Goal: Information Seeking & Learning: Find specific fact

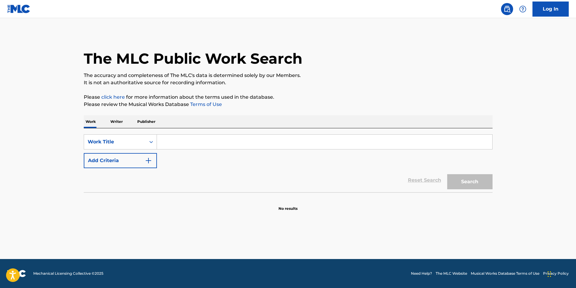
click at [117, 160] on button "Add Criteria" at bounding box center [120, 160] width 73 height 15
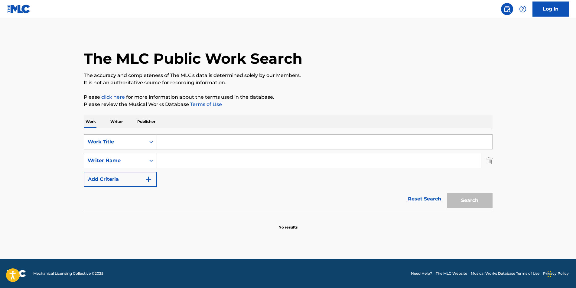
click at [219, 142] on input "Search Form" at bounding box center [324, 142] width 335 height 15
paste input "ROYAL FLUSH"
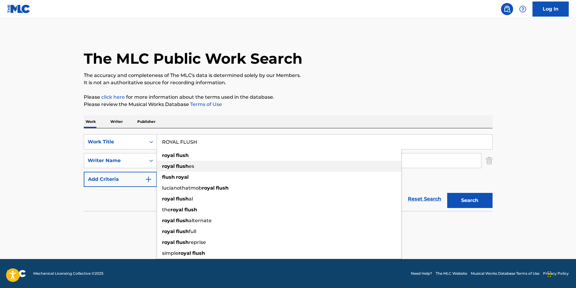
click at [216, 162] on div "royal flush es" at bounding box center [279, 166] width 244 height 11
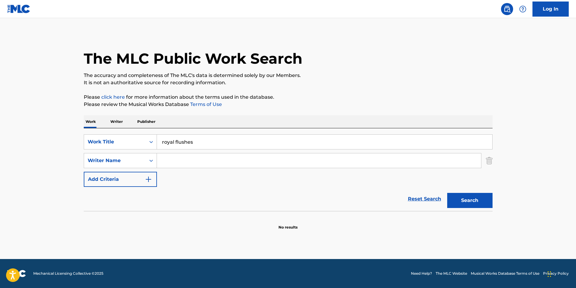
paste input "Royal Flush"
drag, startPoint x: 214, startPoint y: 141, endPoint x: 130, endPoint y: 152, distance: 84.8
click at [130, 152] on div "SearchWithCriteria4c52ae2d-586e-40af-86a0-10ecff3c4309 Work Title royal flushes…" at bounding box center [288, 161] width 409 height 53
paste input "ROYAL FLUSH"
type input "ROYAL FLUSH"
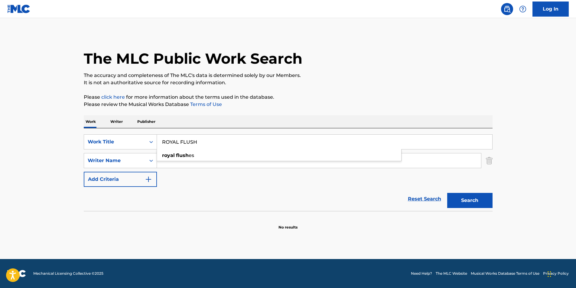
click at [403, 83] on p "It is not an authoritative source for recording information." at bounding box center [288, 82] width 409 height 7
click at [179, 159] on input "Search Form" at bounding box center [319, 161] width 324 height 15
paste input "Royal Flush"
click at [465, 195] on button "Search" at bounding box center [469, 200] width 45 height 15
drag, startPoint x: 138, startPoint y: 168, endPoint x: 125, endPoint y: 170, distance: 12.5
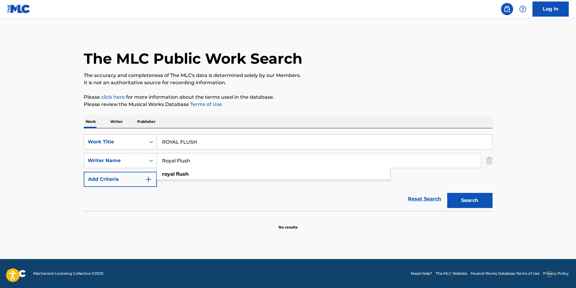
click at [125, 170] on div "SearchWithCriteria4c52ae2d-586e-40af-86a0-10ecff3c4309 Work Title ROYAL FLUSH S…" at bounding box center [288, 161] width 409 height 53
paste input "[PERSON_NAME]"
click at [411, 62] on div "The MLC Public Work Search" at bounding box center [288, 55] width 409 height 44
click at [471, 206] on button "Search" at bounding box center [469, 200] width 45 height 15
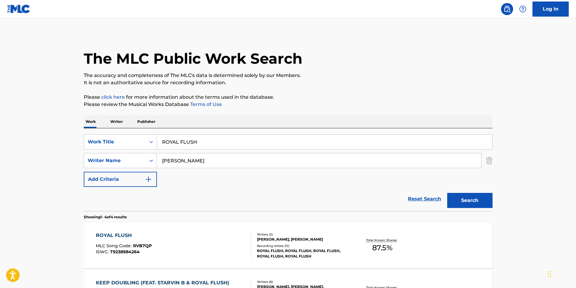
scroll to position [91, 0]
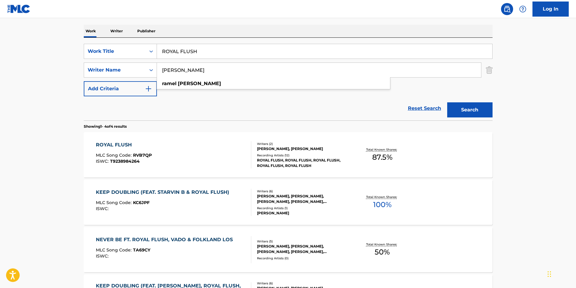
drag, startPoint x: 228, startPoint y: 66, endPoint x: 130, endPoint y: 83, distance: 99.7
click at [130, 83] on div "SearchWithCriteria4c52ae2d-586e-40af-86a0-10ecff3c4309 Work Title ROYAL FLUSH S…" at bounding box center [288, 70] width 409 height 53
paste input "[PERSON_NAME]"
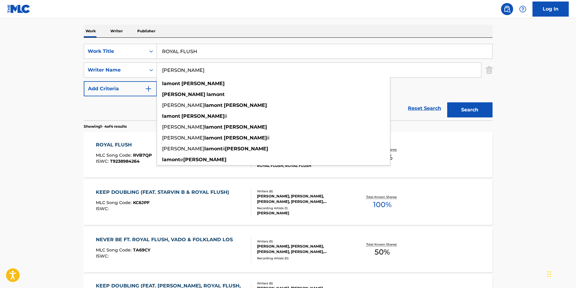
type input "[PERSON_NAME]"
drag, startPoint x: 533, startPoint y: 126, endPoint x: 529, endPoint y: 122, distance: 4.9
click at [533, 125] on main "The MLC Public Work Search The accuracy and completeness of The MLC's data is d…" at bounding box center [288, 139] width 576 height 424
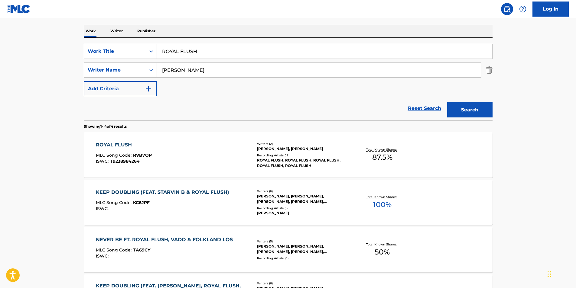
click at [483, 111] on button "Search" at bounding box center [469, 109] width 45 height 15
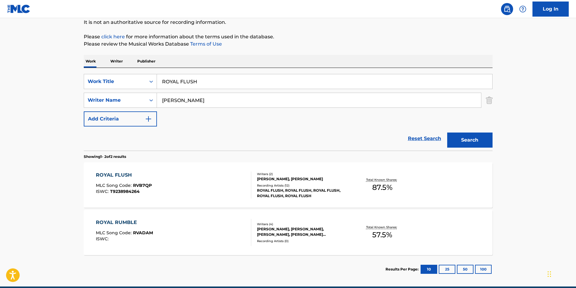
scroll to position [88, 0]
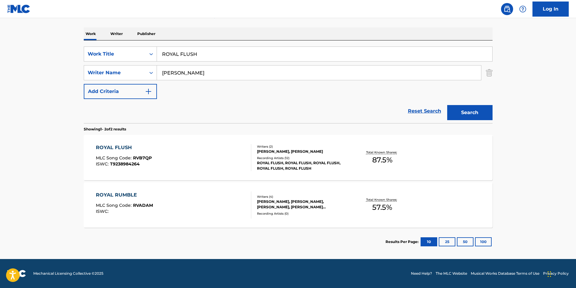
click at [208, 198] on div "ROYAL RUMBLE MLC Song Code : RVADAM ISWC :" at bounding box center [173, 205] width 155 height 27
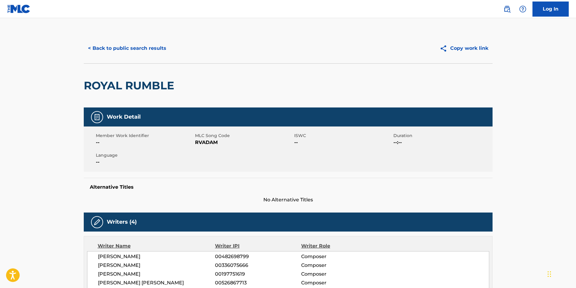
click at [137, 50] on button "< Back to public search results" at bounding box center [127, 48] width 87 height 15
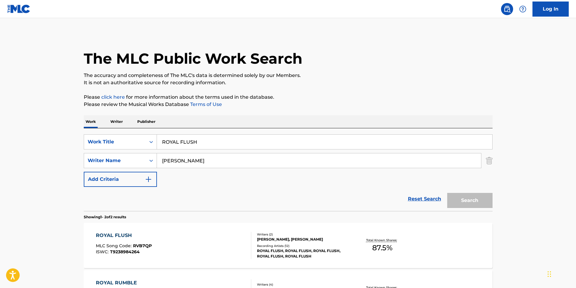
scroll to position [54, 0]
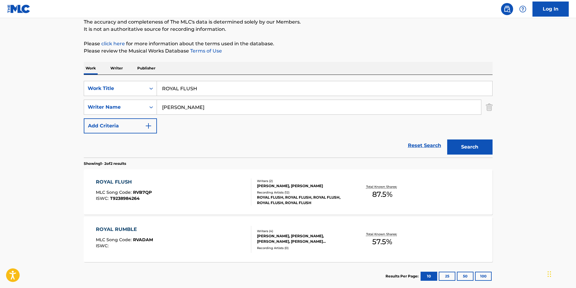
click at [231, 203] on div "ROYAL FLUSH MLC Song Code : RVB7QP ISWC : T9238984264" at bounding box center [173, 192] width 155 height 27
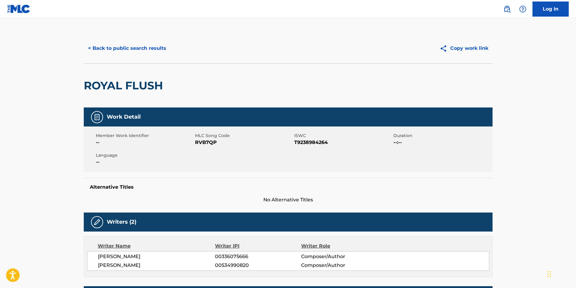
click at [161, 43] on button "< Back to public search results" at bounding box center [127, 48] width 87 height 15
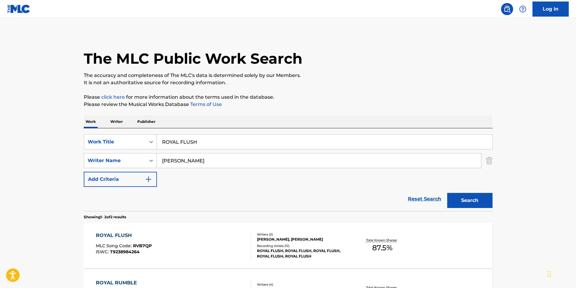
scroll to position [54, 0]
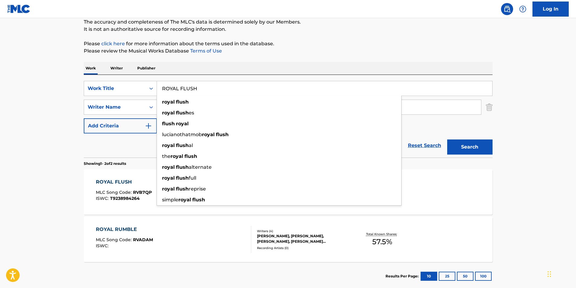
drag, startPoint x: 249, startPoint y: 90, endPoint x: 77, endPoint y: 90, distance: 172.3
click at [73, 90] on main "The MLC Public Work Search The accuracy and completeness of The MLC's data is d…" at bounding box center [288, 129] width 576 height 329
paste input "Dreams of the Cedar Flute"
type input "Dreams of the Cedar Flute"
click at [317, 47] on p "Please click here for more information about the terms used in the database." at bounding box center [288, 43] width 409 height 7
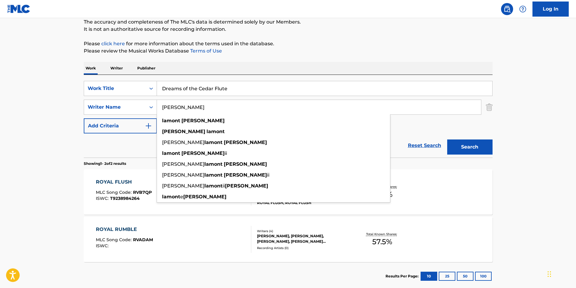
drag, startPoint x: 215, startPoint y: 109, endPoint x: 122, endPoint y: 132, distance: 95.5
click at [122, 132] on div "SearchWithCriteria4c52ae2d-586e-40af-86a0-10ecff3c4309 Work Title Dreams of the…" at bounding box center [288, 107] width 409 height 53
paste input "Massage Tribe"
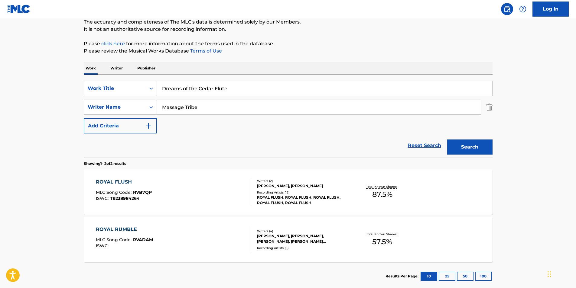
click at [457, 48] on p "Please review the Musical Works Database Terms of Use" at bounding box center [288, 50] width 409 height 7
click at [455, 148] on button "Search" at bounding box center [469, 147] width 45 height 15
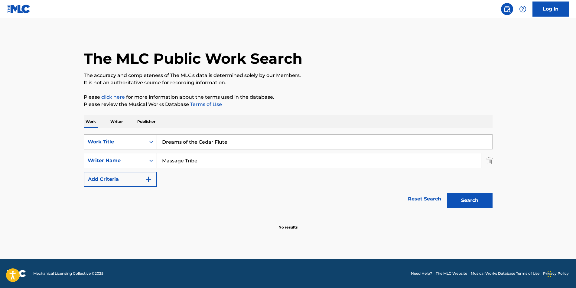
scroll to position [0, 0]
paste input "[PERSON_NAME] [PERSON_NAME]"
drag, startPoint x: 218, startPoint y: 160, endPoint x: 113, endPoint y: 175, distance: 106.0
click at [113, 175] on div "SearchWithCriteria4c52ae2d-586e-40af-86a0-10ecff3c4309 Work Title Dreams of the…" at bounding box center [288, 161] width 409 height 53
type input "[PERSON_NAME] [PERSON_NAME]"
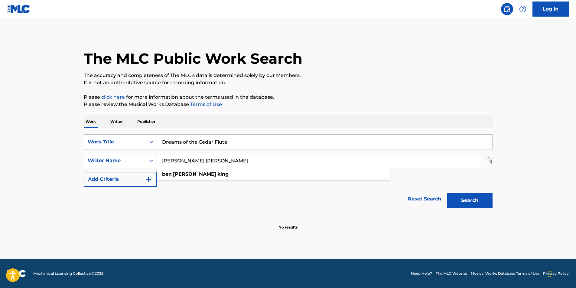
click at [334, 98] on p "Please click here for more information about the terms used in the database." at bounding box center [288, 97] width 409 height 7
click at [479, 206] on button "Search" at bounding box center [469, 200] width 45 height 15
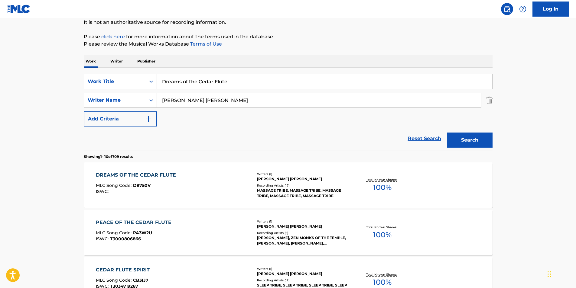
scroll to position [91, 0]
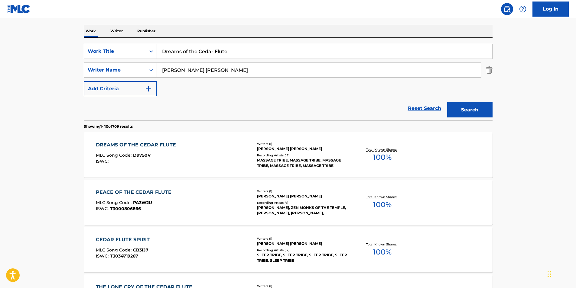
click at [182, 160] on div "DREAMS OF THE CEDAR FLUTE MLC Song Code : D9750V ISWC :" at bounding box center [173, 154] width 155 height 27
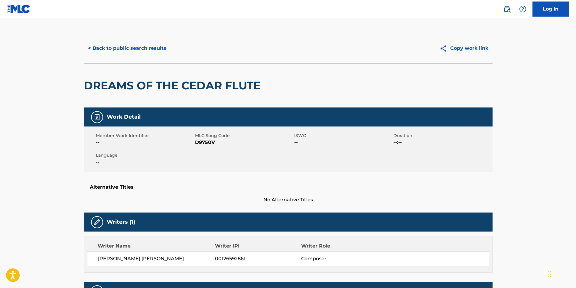
click at [118, 51] on button "< Back to public search results" at bounding box center [127, 48] width 87 height 15
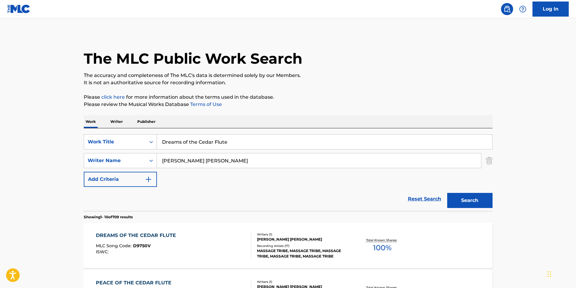
scroll to position [91, 0]
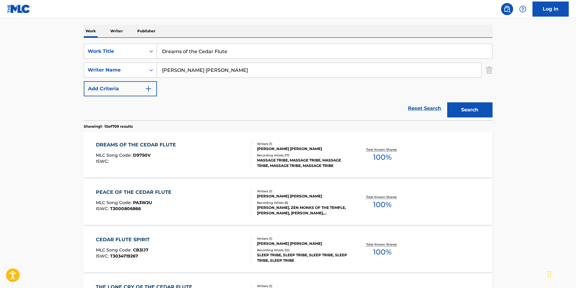
drag, startPoint x: 182, startPoint y: 54, endPoint x: 63, endPoint y: 62, distance: 118.8
click at [63, 62] on main "The MLC Public Work Search The accuracy and completeness of The MLC's data is d…" at bounding box center [288, 283] width 576 height 712
paste input "Cardhu"
type input "Cardhu"
click at [0, 69] on html "Accessibility Screen-Reader Guide, Feedback, and Issue Reporting | New window C…" at bounding box center [288, 53] width 576 height 288
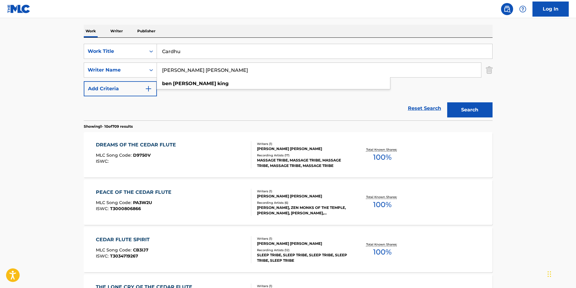
drag, startPoint x: 238, startPoint y: 73, endPoint x: 187, endPoint y: 91, distance: 54.0
click at [121, 80] on div "SearchWithCriteria4c52ae2d-586e-40af-86a0-10ecff3c4309 Work Title Cardhu Search…" at bounding box center [288, 70] width 409 height 53
paste input "RICTA"
drag, startPoint x: 569, startPoint y: 112, endPoint x: 559, endPoint y: 112, distance: 10.9
click at [569, 112] on main "The MLC Public Work Search The accuracy and completeness of The MLC's data is d…" at bounding box center [288, 283] width 576 height 712
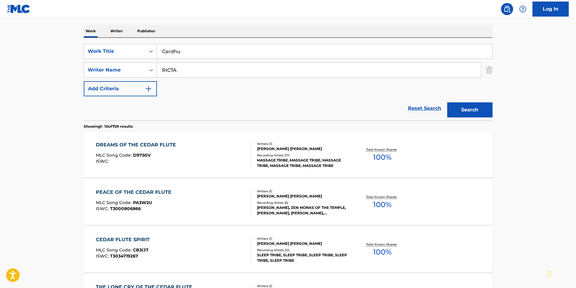
click at [456, 106] on button "Search" at bounding box center [469, 109] width 45 height 15
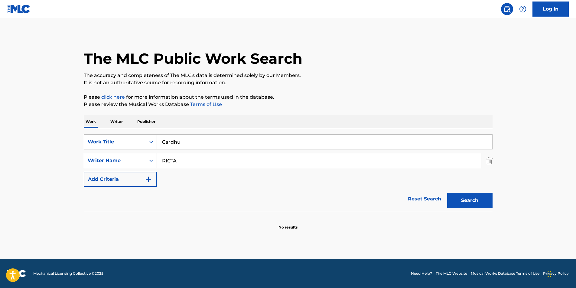
scroll to position [0, 0]
click at [107, 175] on div "SearchWithCriteria4c52ae2d-586e-40af-86a0-10ecff3c4309 Work Title Cardhu Search…" at bounding box center [288, 161] width 409 height 53
paste input "[PERSON_NAME]"
click at [428, 92] on div "The MLC Public Work Search The accuracy and completeness of The MLC's data is d…" at bounding box center [287, 131] width 423 height 197
click at [459, 193] on button "Search" at bounding box center [469, 200] width 45 height 15
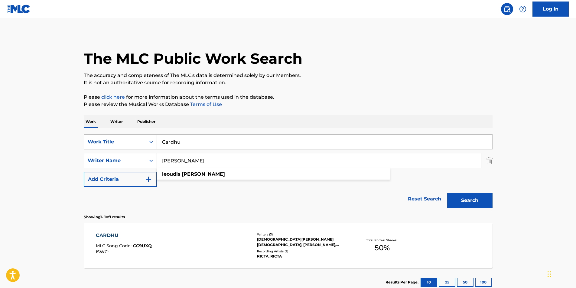
drag, startPoint x: 217, startPoint y: 163, endPoint x: 143, endPoint y: 175, distance: 75.3
click at [143, 176] on div "SearchWithCriteria4c52ae2d-586e-40af-86a0-10ecff3c4309 Work Title Cardhu Search…" at bounding box center [288, 161] width 409 height 53
paste input "[PERSON_NAME]"
click at [379, 64] on div "The MLC Public Work Search" at bounding box center [288, 55] width 409 height 44
click at [458, 204] on button "Search" at bounding box center [469, 200] width 45 height 15
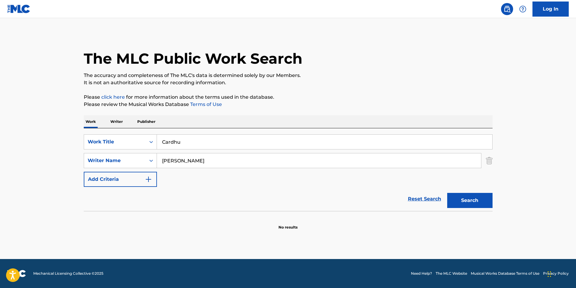
click at [209, 159] on input "[PERSON_NAME]" at bounding box center [319, 161] width 324 height 15
click at [479, 202] on button "Search" at bounding box center [469, 200] width 45 height 15
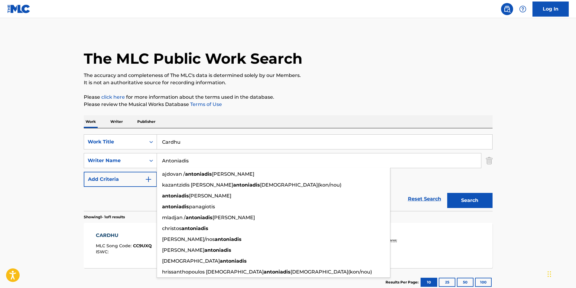
paste input "Cheirdaris Angelos"
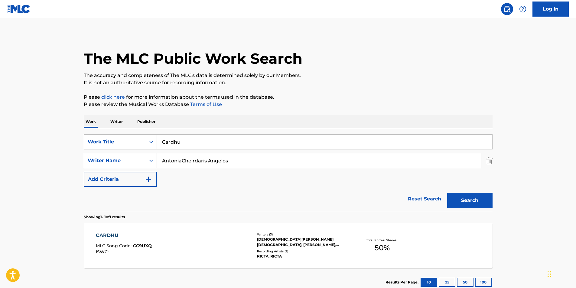
paste input "Cheirdaris Angelos"
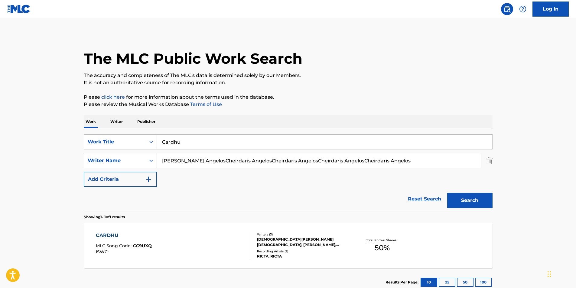
paste input "Cheirdaris Angelos"
paste
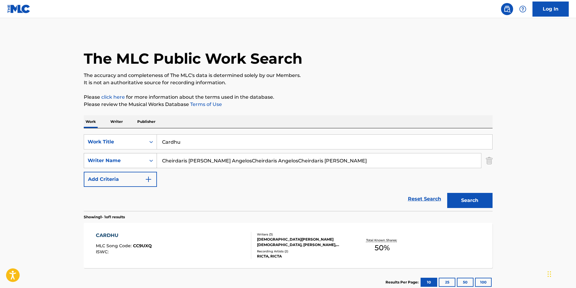
drag, startPoint x: 228, startPoint y: 158, endPoint x: 141, endPoint y: 156, distance: 86.2
click at [141, 156] on div "SearchWithCriteriae83ad015-c3ef-4a66-9f64-bbfd18ab6937 Writer Name [PERSON_NAME…" at bounding box center [288, 160] width 409 height 15
type input "Cheirdaris [PERSON_NAME] AngelosCheirdaris AngelosCheirdaris [PERSON_NAME]"
click at [493, 160] on div "The MLC Public Work Search The accuracy and completeness of The MLC's data is d…" at bounding box center [287, 165] width 423 height 264
click at [488, 160] on img "Search Form" at bounding box center [489, 160] width 7 height 15
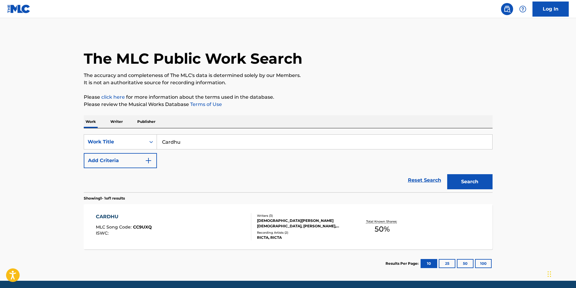
click at [150, 165] on button "Add Criteria" at bounding box center [120, 160] width 73 height 15
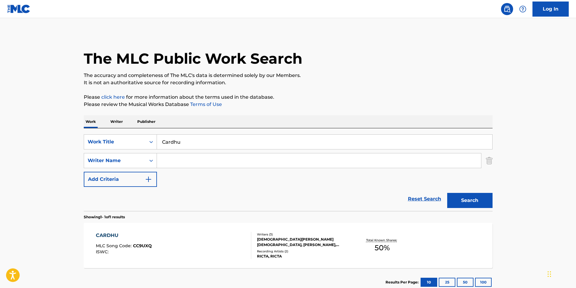
click at [187, 161] on input "Search Form" at bounding box center [319, 161] width 324 height 15
paste input "Cheirdaris Angelos"
click at [454, 200] on button "Search" at bounding box center [469, 200] width 45 height 15
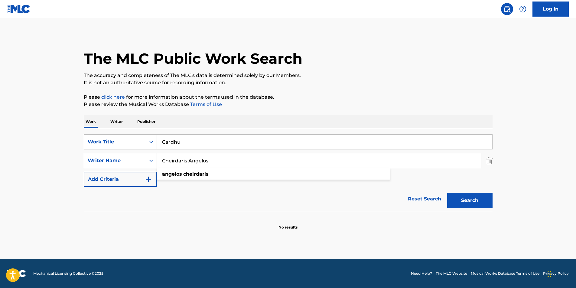
drag, startPoint x: 230, startPoint y: 161, endPoint x: 75, endPoint y: 161, distance: 155.7
click at [75, 161] on main "The MLC Public Work Search The accuracy and completeness of The MLC's data is d…" at bounding box center [288, 138] width 576 height 241
paste input "[PERSON_NAME]"
type input "[PERSON_NAME]"
click at [501, 62] on main "The MLC Public Work Search The accuracy and completeness of The MLC's data is d…" at bounding box center [288, 138] width 576 height 241
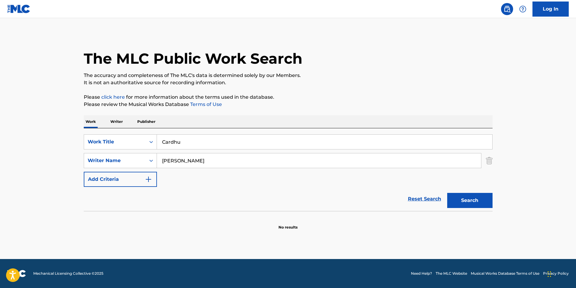
click at [482, 196] on button "Search" at bounding box center [469, 200] width 45 height 15
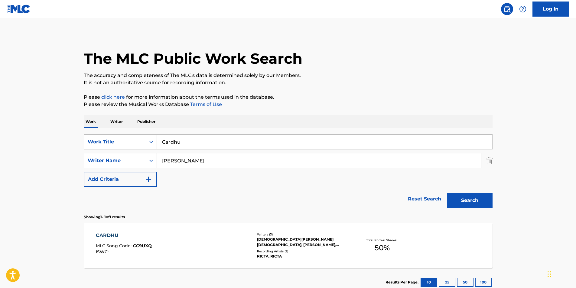
click at [168, 242] on div "CARDHU MLC Song Code : CC9UXQ ISWC :" at bounding box center [173, 245] width 155 height 27
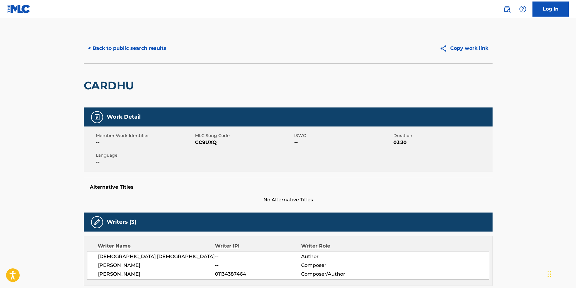
click at [199, 143] on span "CC9UXQ" at bounding box center [244, 142] width 98 height 7
copy span "CC9UXQ"
click at [131, 43] on button "< Back to public search results" at bounding box center [127, 48] width 87 height 15
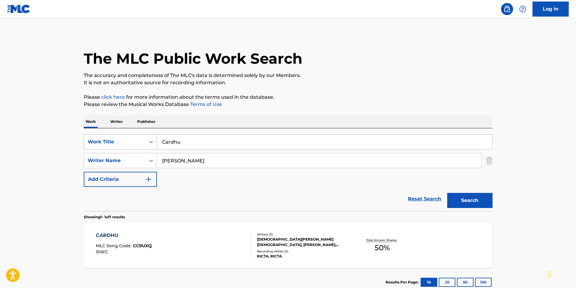
drag, startPoint x: 228, startPoint y: 142, endPoint x: 121, endPoint y: 144, distance: 106.7
click at [125, 144] on div "SearchWithCriteria4c52ae2d-586e-40af-86a0-10ecff3c4309 Work Title Cardhu" at bounding box center [288, 142] width 409 height 15
paste input "MEXICANO ARRASTA FUNK"
type input "MEXICANO ARRASTA FUNK"
drag, startPoint x: 381, startPoint y: 105, endPoint x: 378, endPoint y: 105, distance: 3.3
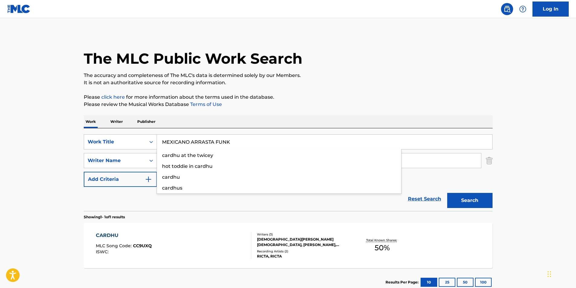
click at [380, 105] on p "Please review the Musical Works Database Terms of Use" at bounding box center [288, 104] width 409 height 7
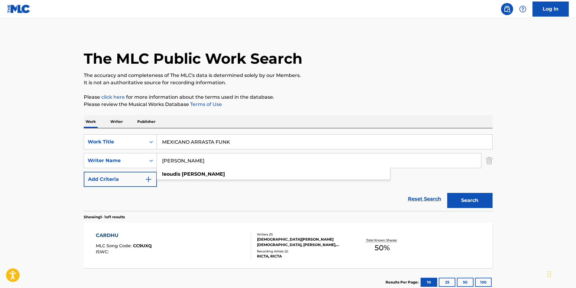
drag, startPoint x: 143, startPoint y: 165, endPoint x: 54, endPoint y: 180, distance: 89.5
click at [54, 180] on main "The MLC Public Work Search The accuracy and completeness of The MLC's data is d…" at bounding box center [288, 159] width 576 height 282
paste input "RXDXVIL"
click at [359, 95] on p "Please click here for more information about the terms used in the database." at bounding box center [288, 97] width 409 height 7
click at [463, 214] on section "Showing 1 - 1 of 1 results" at bounding box center [288, 215] width 409 height 9
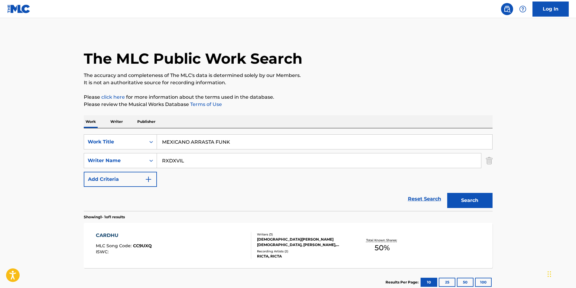
click at [459, 201] on button "Search" at bounding box center [469, 200] width 45 height 15
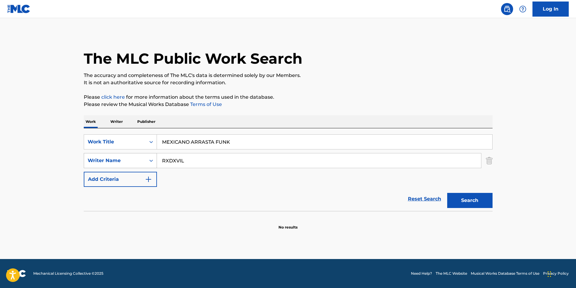
drag, startPoint x: 185, startPoint y: 160, endPoint x: 154, endPoint y: 166, distance: 32.0
click at [137, 169] on div "SearchWithCriteria4c52ae2d-586e-40af-86a0-10ecff3c4309 Work Title MEXICANO ARRA…" at bounding box center [288, 161] width 409 height 53
paste input "Oleksii Topchii"
click at [374, 92] on div "The MLC Public Work Search The accuracy and completeness of The MLC's data is d…" at bounding box center [287, 131] width 423 height 197
click at [462, 199] on button "Search" at bounding box center [469, 200] width 45 height 15
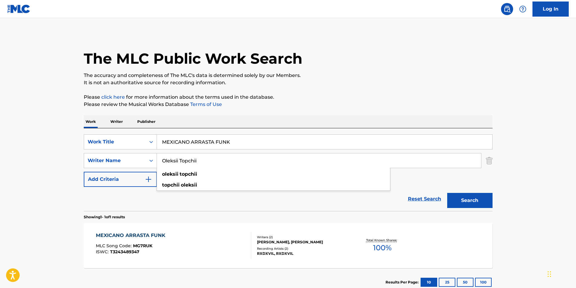
drag, startPoint x: 224, startPoint y: 162, endPoint x: 233, endPoint y: 146, distance: 17.9
click at [131, 178] on div "SearchWithCriteria4c52ae2d-586e-40af-86a0-10ecff3c4309 Work Title MEXICANO ARRA…" at bounding box center [288, 161] width 409 height 53
paste input "[PERSON_NAME]"
type input "[PERSON_NAME]"
click at [329, 107] on p "Please review the Musical Works Database Terms of Use" at bounding box center [288, 104] width 409 height 7
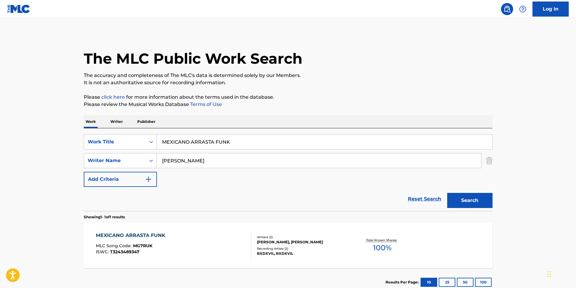
click at [463, 197] on button "Search" at bounding box center [469, 200] width 45 height 15
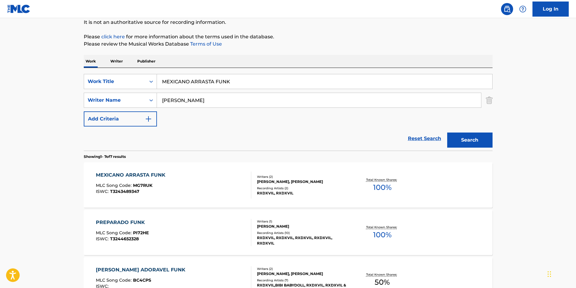
scroll to position [30, 0]
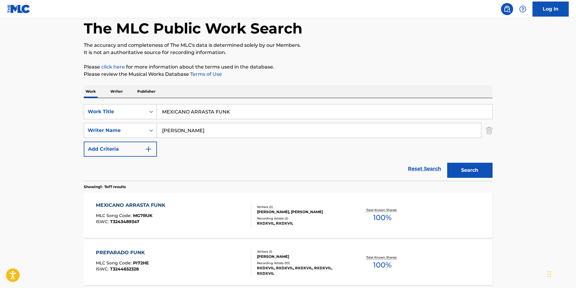
click at [132, 205] on div "MEXICANO ARRASTA FUNK" at bounding box center [132, 205] width 73 height 7
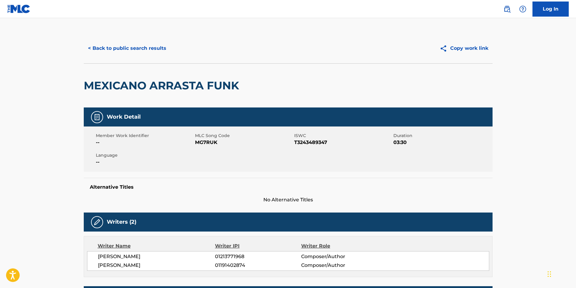
click at [138, 47] on button "< Back to public search results" at bounding box center [127, 48] width 87 height 15
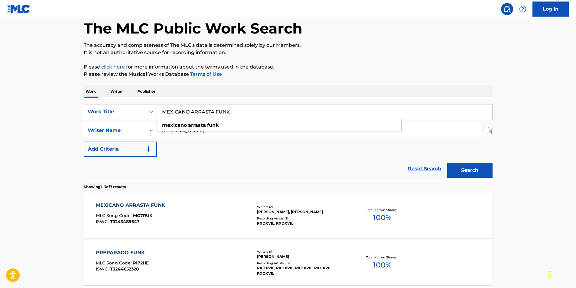
drag, startPoint x: 258, startPoint y: 113, endPoint x: 42, endPoint y: 118, distance: 215.6
click at [42, 118] on main "The MLC Public Work Search The accuracy and completeness of The MLC's data is d…" at bounding box center [288, 271] width 576 height 566
paste input "DEMON EYES (DEMONIZED)"
type input "DEMON EYES (DEMONIZED)"
drag, startPoint x: 367, startPoint y: 64, endPoint x: 363, endPoint y: 64, distance: 3.7
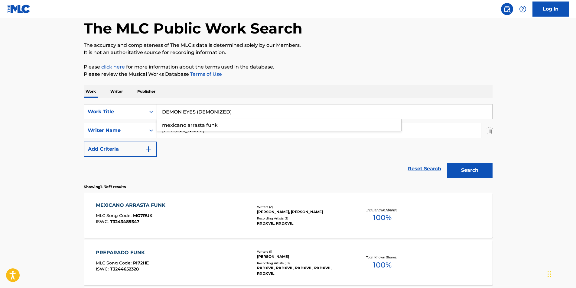
click at [366, 64] on p "Please click here for more information about the terms used in the database." at bounding box center [288, 66] width 409 height 7
paste input "Kingdom of Sorrow"
drag, startPoint x: 246, startPoint y: 130, endPoint x: 115, endPoint y: 138, distance: 130.8
click at [95, 138] on div "SearchWithCriteriae83ad015-c3ef-4a66-9f64-bbfd18ab6937 Writer Name Kingdom of S…" at bounding box center [288, 130] width 409 height 15
click at [380, 45] on p "The accuracy and completeness of The MLC's data is determined solely by our Mem…" at bounding box center [288, 45] width 409 height 7
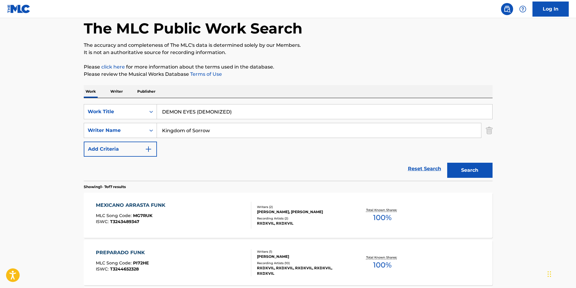
click at [462, 164] on button "Search" at bounding box center [469, 170] width 45 height 15
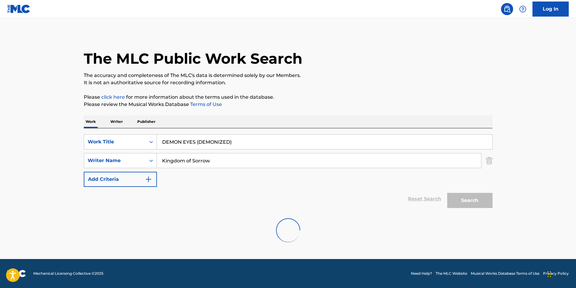
scroll to position [0, 0]
drag, startPoint x: 212, startPoint y: 160, endPoint x: 312, endPoint y: 112, distance: 111.3
click at [84, 173] on div "SearchWithCriteria4c52ae2d-586e-40af-86a0-10ecff3c4309 Work Title DEMON EYES (D…" at bounding box center [288, 161] width 409 height 53
paste input "[PERSON_NAME]"
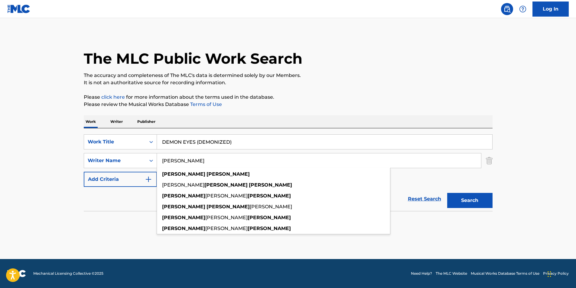
type input "[PERSON_NAME]"
click at [351, 96] on p "Please click here for more information about the terms used in the database." at bounding box center [288, 97] width 409 height 7
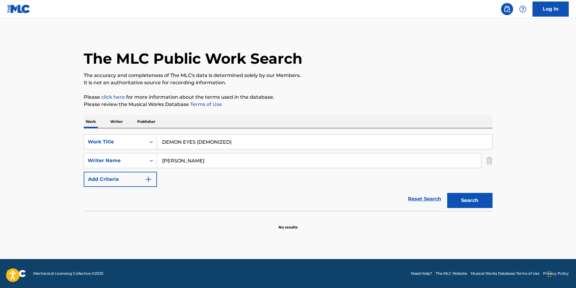
click at [469, 203] on button "Search" at bounding box center [469, 200] width 45 height 15
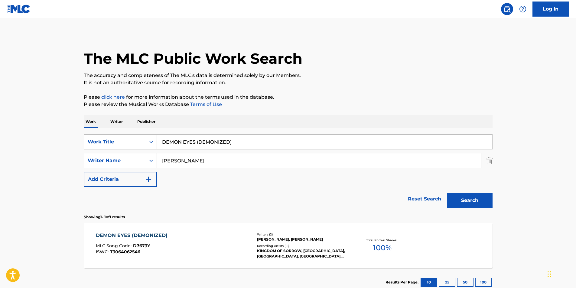
scroll to position [41, 0]
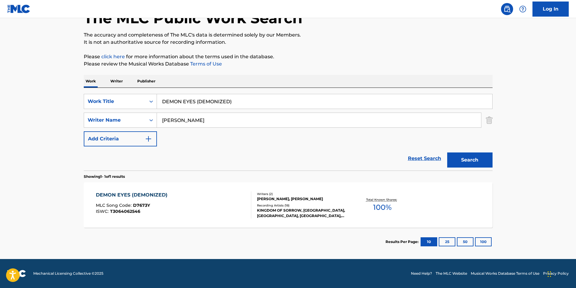
drag, startPoint x: 197, startPoint y: 101, endPoint x: 276, endPoint y: 103, distance: 78.9
click at [276, 103] on input "DEMON EYES (DEMONIZED)" at bounding box center [324, 101] width 335 height 15
type input "DEMON EYES"
click at [463, 160] on button "Search" at bounding box center [469, 160] width 45 height 15
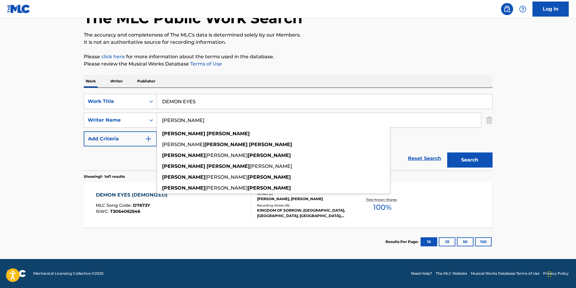
paste input "[PERSON_NAME] WINDSTEI"
drag, startPoint x: 225, startPoint y: 124, endPoint x: 138, endPoint y: 131, distance: 87.7
click at [138, 132] on div "SearchWithCriteria4c52ae2d-586e-40af-86a0-10ecff3c4309 Work Title DEMON EYES Se…" at bounding box center [288, 120] width 409 height 53
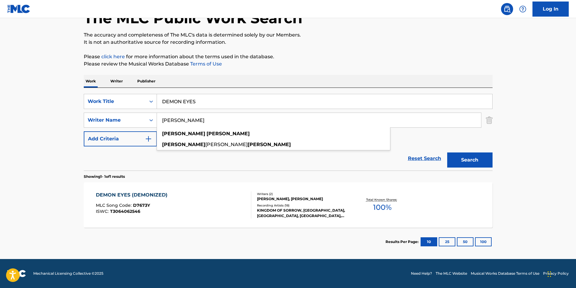
type input "[PERSON_NAME]"
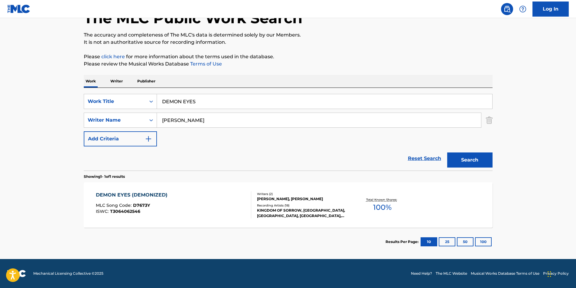
click at [304, 54] on p "Please click here for more information about the terms used in the database." at bounding box center [288, 56] width 409 height 7
click at [471, 163] on button "Search" at bounding box center [469, 160] width 45 height 15
click at [170, 222] on div "DEMON EYES (DEMONIZED) MLC Song Code : D7673Y ISWC : T3064062546 Writers ( 2 ) …" at bounding box center [288, 205] width 409 height 45
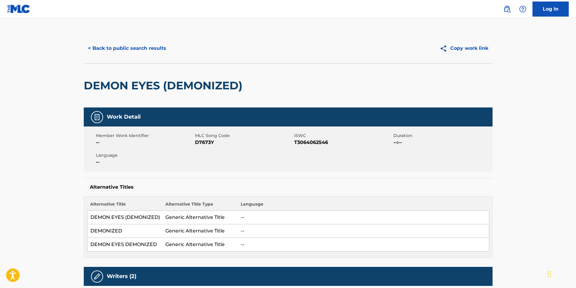
click at [138, 54] on button "< Back to public search results" at bounding box center [127, 48] width 87 height 15
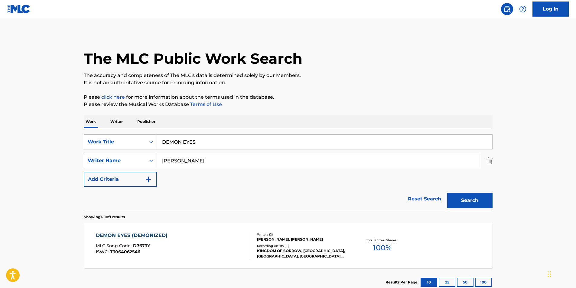
scroll to position [6, 0]
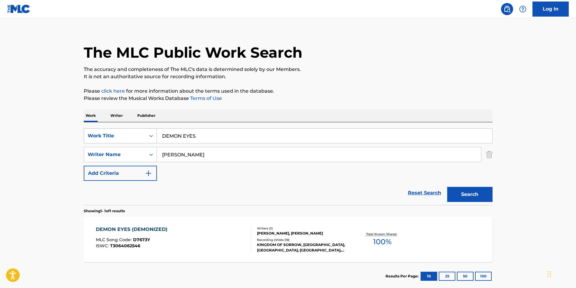
drag, startPoint x: 215, startPoint y: 140, endPoint x: 117, endPoint y: 140, distance: 98.2
click at [117, 140] on div "SearchWithCriteria4c52ae2d-586e-40af-86a0-10ecff3c4309 Work Title DEMON EYES" at bounding box center [288, 135] width 409 height 15
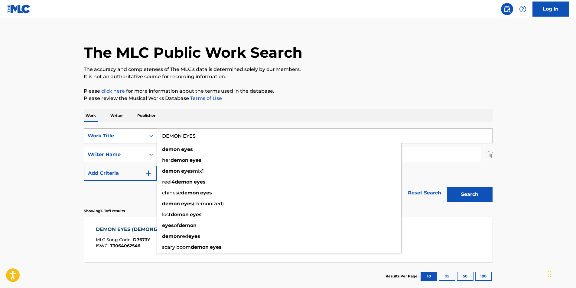
paste input "Sis"
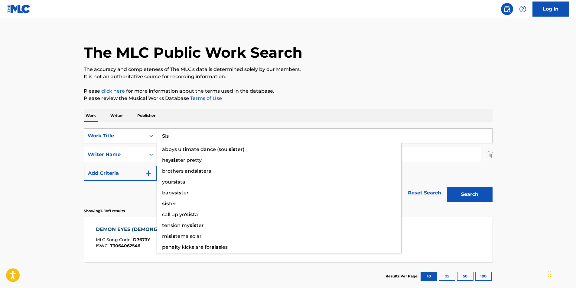
type input "Sis"
click at [365, 92] on p "Please click here for more information about the terms used in the database." at bounding box center [288, 91] width 409 height 7
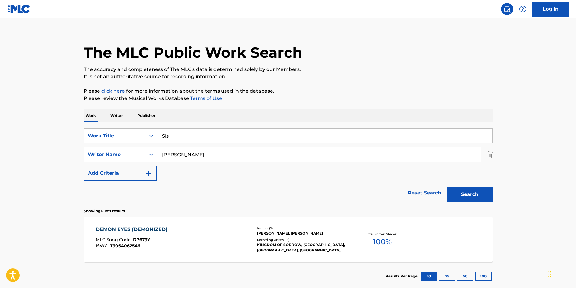
drag, startPoint x: 222, startPoint y: 152, endPoint x: 78, endPoint y: 164, distance: 143.8
click at [78, 164] on div "The MLC Public Work Search The accuracy and completeness of The MLC's data is d…" at bounding box center [287, 159] width 423 height 264
paste input "[PERSON_NAME]"
click at [315, 77] on p "It is not an authoritative source for recording information." at bounding box center [288, 76] width 409 height 7
click at [482, 194] on button "Search" at bounding box center [469, 194] width 45 height 15
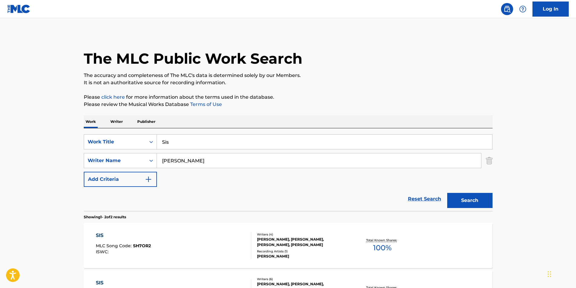
scroll to position [88, 0]
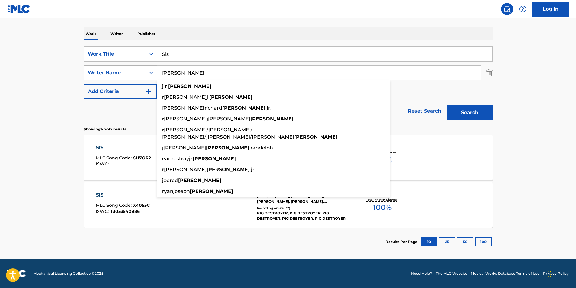
paste input "[PERSON_NAME]"
drag, startPoint x: 190, startPoint y: 74, endPoint x: 135, endPoint y: 75, distance: 55.3
click at [135, 75] on div "SearchWithCriteriae83ad015-c3ef-4a66-9f64-bbfd18ab6937 Writer Name [PERSON_NAME…" at bounding box center [288, 72] width 409 height 15
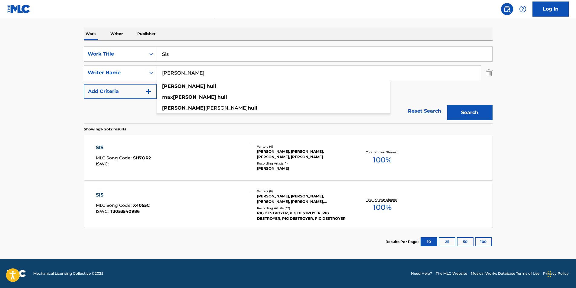
click at [527, 131] on main "The MLC Public Work Search The accuracy and completeness of The MLC's data is d…" at bounding box center [288, 94] width 576 height 329
click at [466, 116] on button "Search" at bounding box center [469, 112] width 45 height 15
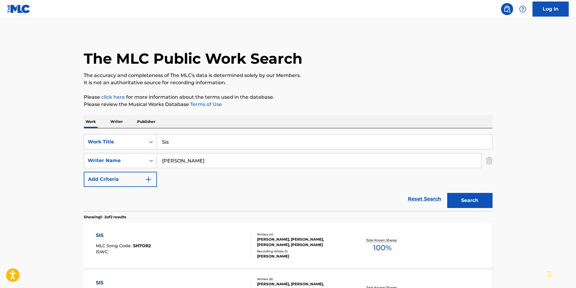
scroll to position [60, 0]
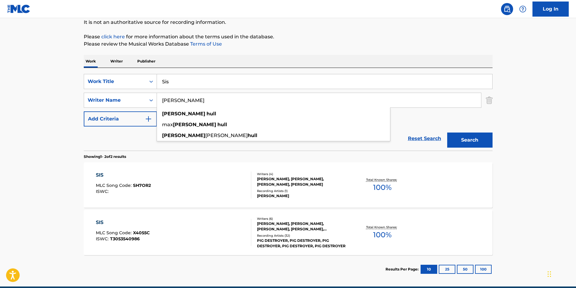
drag, startPoint x: 235, startPoint y: 108, endPoint x: 129, endPoint y: 110, distance: 105.8
click at [129, 110] on div "SearchWithCriteria4c52ae2d-586e-40af-86a0-10ecff3c4309 Work Title Sis SearchWit…" at bounding box center [288, 100] width 409 height 53
paste input "[PERSON_NAME]"
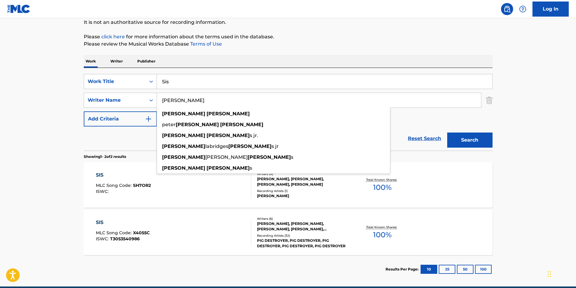
click at [322, 29] on div "The MLC Public Work Search The accuracy and completeness of The MLC's data is d…" at bounding box center [287, 128] width 423 height 311
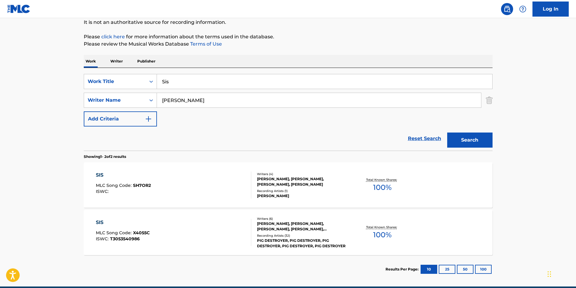
click at [484, 139] on button "Search" at bounding box center [469, 140] width 45 height 15
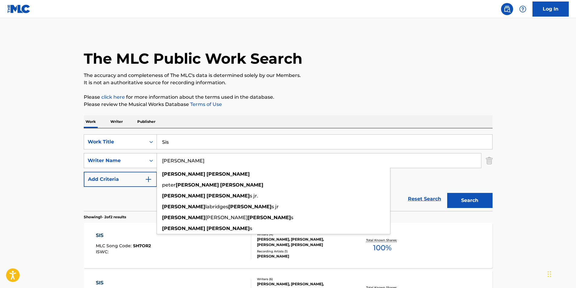
drag, startPoint x: 224, startPoint y: 161, endPoint x: 127, endPoint y: 162, distance: 97.6
click at [127, 162] on div "SearchWithCriteriae83ad015-c3ef-4a66-9f64-bbfd18ab6937 Writer Name [PERSON_NAME…" at bounding box center [288, 160] width 409 height 15
paste input "[PERSON_NAME]"
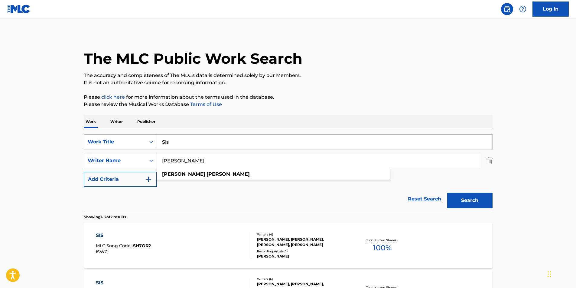
type input "[PERSON_NAME]"
click at [383, 60] on div "The MLC Public Work Search" at bounding box center [288, 55] width 409 height 44
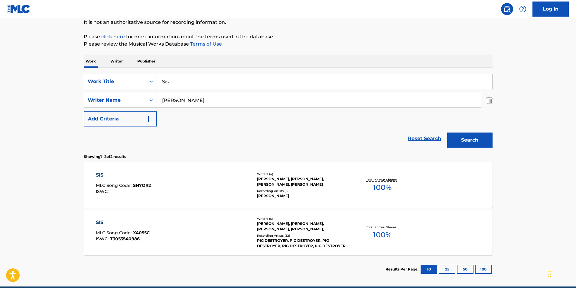
click at [463, 142] on button "Search" at bounding box center [469, 140] width 45 height 15
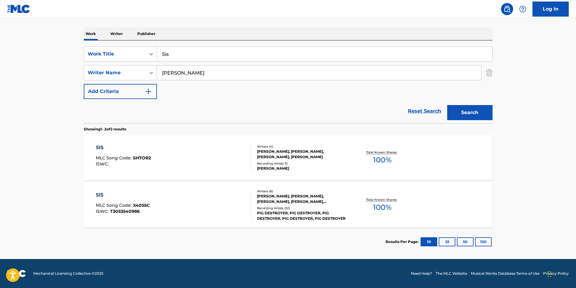
click at [175, 166] on div "SIS MLC Song Code : SH7OR2 ISWC :" at bounding box center [173, 157] width 155 height 27
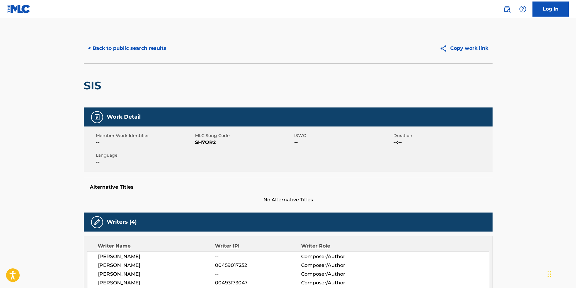
click at [207, 142] on span "SH7OR2" at bounding box center [244, 142] width 98 height 7
copy span "SH7OR2"
click at [115, 49] on button "< Back to public search results" at bounding box center [127, 48] width 87 height 15
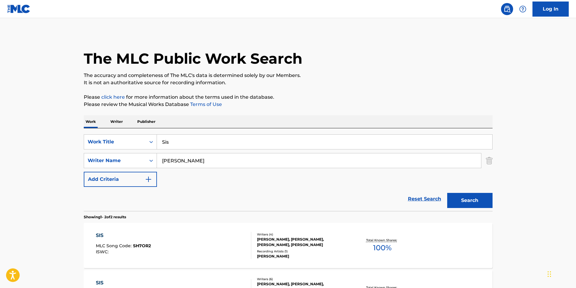
scroll to position [54, 0]
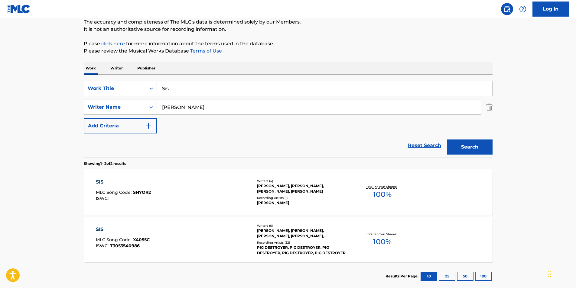
click at [120, 251] on div "SIS MLC Song Code : X4055C ISWC : T3053540986" at bounding box center [123, 239] width 54 height 27
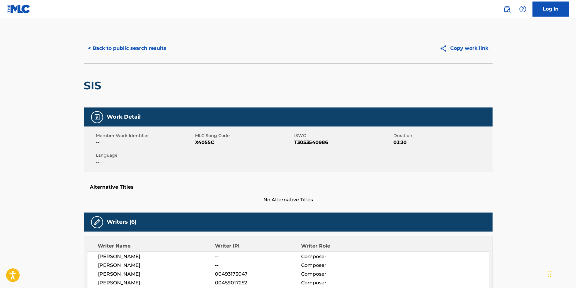
click at [209, 142] on span "X4055C" at bounding box center [244, 142] width 98 height 7
copy span "X4055C"
click at [119, 54] on button "< Back to public search results" at bounding box center [127, 48] width 87 height 15
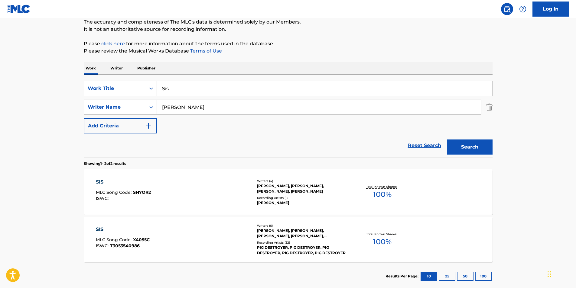
drag, startPoint x: 138, startPoint y: 92, endPoint x: 128, endPoint y: 92, distance: 10.0
click at [128, 92] on div "SearchWithCriteria4c52ae2d-586e-40af-86a0-10ecff3c4309 Work Title Sis" at bounding box center [288, 88] width 409 height 15
paste input "Mayan Dream World"
type input "Mayan Dream World"
click at [0, 111] on html "Accessibility Screen-Reader Guide, Feedback, and Issue Reporting | New window C…" at bounding box center [288, 90] width 576 height 288
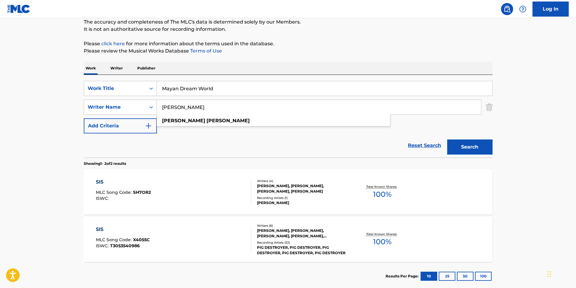
drag, startPoint x: 232, startPoint y: 110, endPoint x: 93, endPoint y: 125, distance: 139.3
click at [93, 125] on div "SearchWithCriteria4c52ae2d-586e-40af-86a0-10ecff3c4309 Work Title Mayan Dream W…" at bounding box center [288, 107] width 409 height 53
paste input "[PERSON_NAME]"
click at [342, 42] on p "Please click here for more information about the terms used in the database." at bounding box center [288, 43] width 409 height 7
click at [479, 147] on button "Search" at bounding box center [469, 147] width 45 height 15
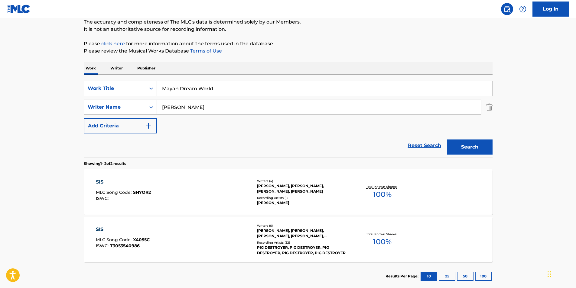
scroll to position [0, 0]
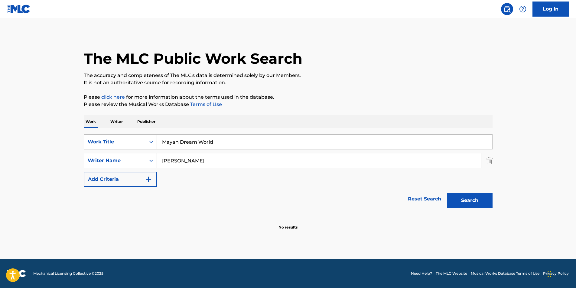
drag, startPoint x: 212, startPoint y: 159, endPoint x: 135, endPoint y: 170, distance: 78.0
click at [135, 170] on div "SearchWithCriteria4c52ae2d-586e-40af-86a0-10ecff3c4309 Work Title Mayan Dream W…" at bounding box center [288, 161] width 409 height 53
paste input "[PERSON_NAME] [PERSON_NAME]"
type input "[PERSON_NAME] [PERSON_NAME]"
click at [343, 90] on div "The MLC Public Work Search The accuracy and completeness of The MLC's data is d…" at bounding box center [287, 131] width 423 height 197
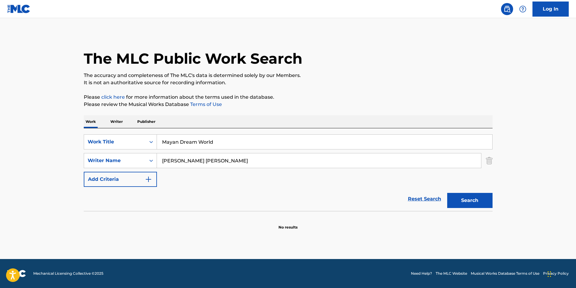
click at [469, 199] on button "Search" at bounding box center [469, 200] width 45 height 15
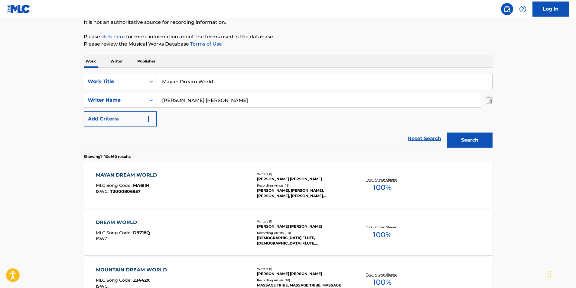
scroll to position [91, 0]
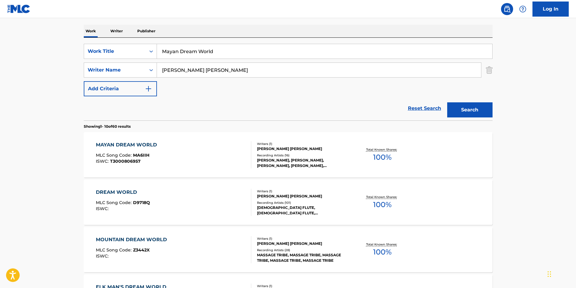
click at [159, 163] on div "ISWC : T3000806957" at bounding box center [128, 161] width 64 height 5
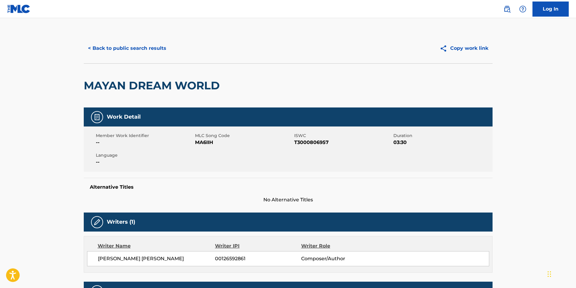
click at [128, 51] on button "< Back to public search results" at bounding box center [127, 48] width 87 height 15
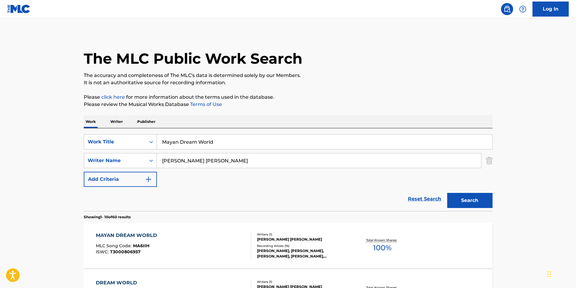
scroll to position [91, 0]
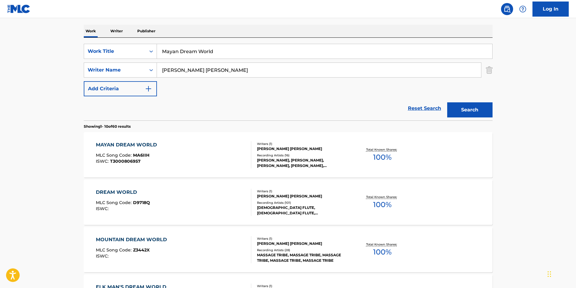
click at [121, 141] on div "MAYAN DREAM WORLD" at bounding box center [128, 144] width 64 height 7
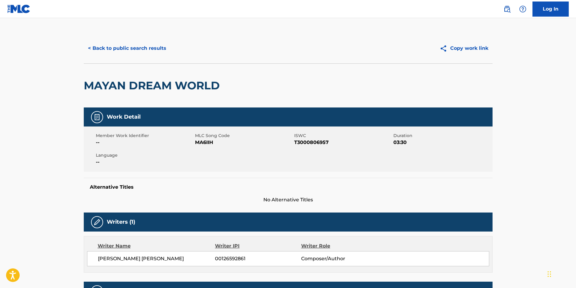
click at [145, 53] on button "< Back to public search results" at bounding box center [127, 48] width 87 height 15
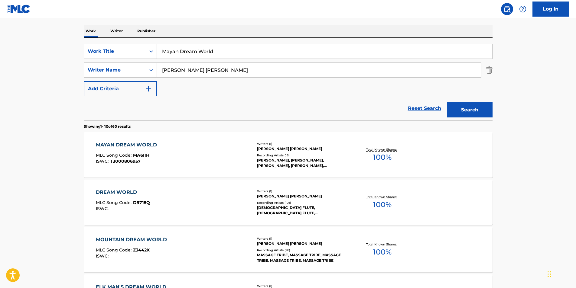
drag, startPoint x: 236, startPoint y: 47, endPoint x: 106, endPoint y: 57, distance: 130.0
click at [115, 54] on div "SearchWithCriteria4c52ae2d-586e-40af-86a0-10ecff3c4309 Work Title Mayan Dream W…" at bounding box center [288, 51] width 409 height 15
paste input "Revealing Simple Truths"
type input "Revealing Simple Truths"
click at [24, 86] on main "The MLC Public Work Search The accuracy and completeness of The MLC's data is d…" at bounding box center [288, 283] width 576 height 712
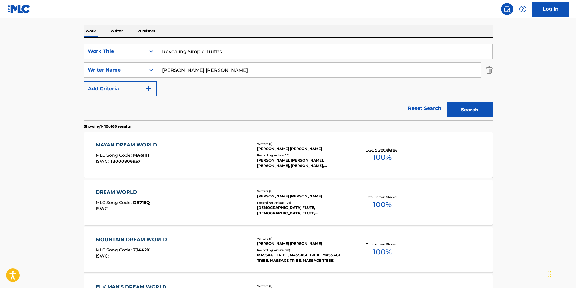
drag, startPoint x: 210, startPoint y: 70, endPoint x: 115, endPoint y: 86, distance: 96.5
click at [109, 84] on div "SearchWithCriteria4c52ae2d-586e-40af-86a0-10ecff3c4309 Work Title Revealing Sim…" at bounding box center [288, 70] width 409 height 53
paste input "The inner Harmonies"
click at [495, 108] on div "The MLC Public Work Search The accuracy and completeness of The MLC's data is d…" at bounding box center [287, 289] width 423 height 693
click at [475, 111] on button "Search" at bounding box center [469, 109] width 45 height 15
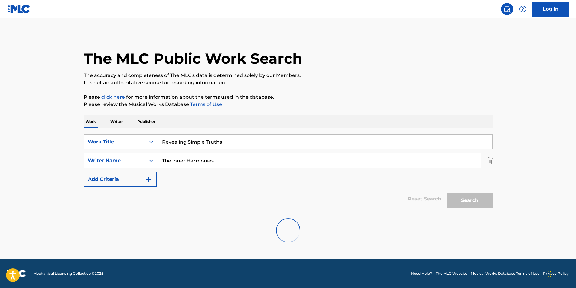
scroll to position [0, 0]
drag, startPoint x: 227, startPoint y: 162, endPoint x: 127, endPoint y: 168, distance: 100.2
click at [127, 168] on div "SearchWithCriteria4c52ae2d-586e-40af-86a0-10ecff3c4309 Work Title Revealing Sim…" at bounding box center [288, 161] width 409 height 53
paste input "[PERSON_NAME] [PERSON_NAME]"
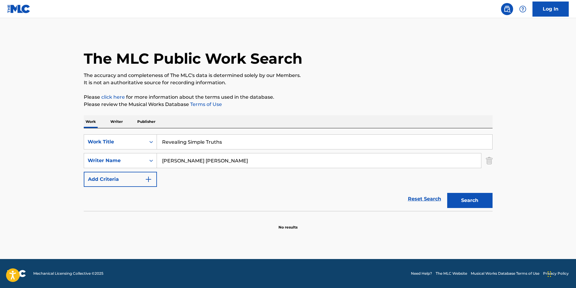
type input "[PERSON_NAME] [PERSON_NAME]"
click at [376, 84] on p "It is not an authoritative source for recording information." at bounding box center [288, 82] width 409 height 7
click at [454, 200] on button "Search" at bounding box center [469, 200] width 45 height 15
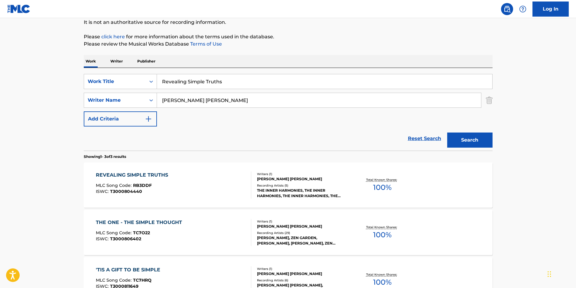
scroll to position [91, 0]
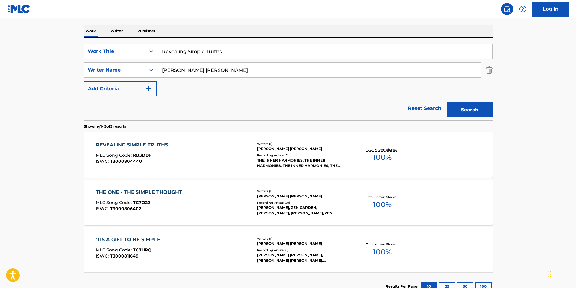
click at [130, 167] on div "REVEALING SIMPLE TRUTHS MLC Song Code : RB3DDF ISWC : T3000804440" at bounding box center [133, 154] width 75 height 27
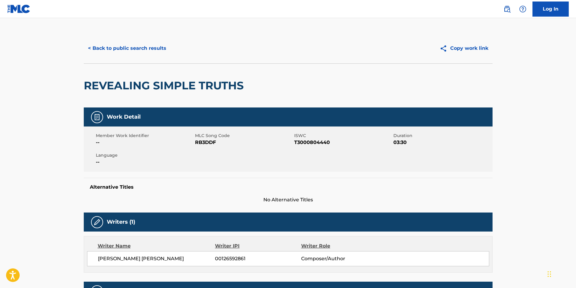
click at [129, 49] on button "< Back to public search results" at bounding box center [127, 48] width 87 height 15
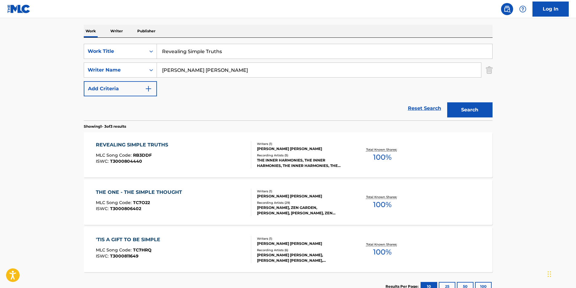
scroll to position [121, 0]
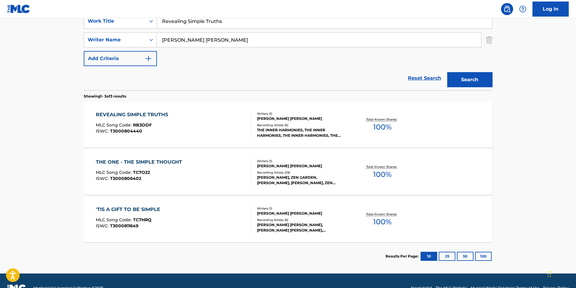
click at [145, 130] on div "ISWC : T3000804440" at bounding box center [133, 131] width 75 height 5
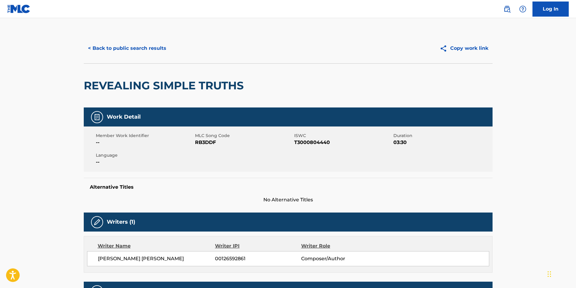
click at [137, 52] on button "< Back to public search results" at bounding box center [127, 48] width 87 height 15
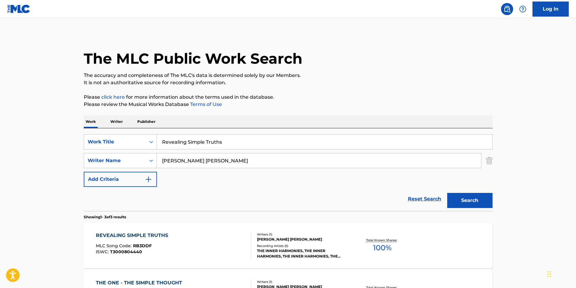
scroll to position [101, 0]
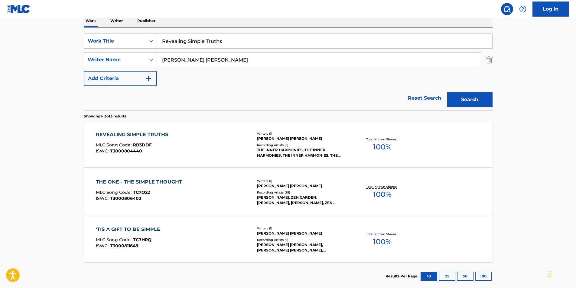
click at [141, 153] on div "ISWC : T3000804440" at bounding box center [133, 151] width 75 height 5
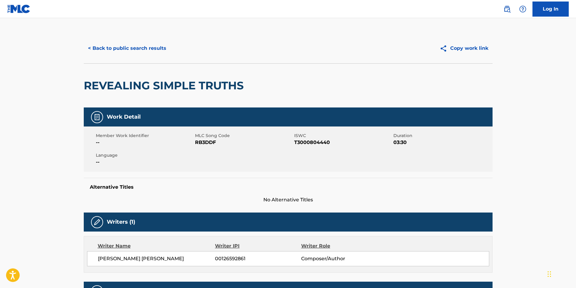
click at [118, 44] on button "< Back to public search results" at bounding box center [127, 48] width 87 height 15
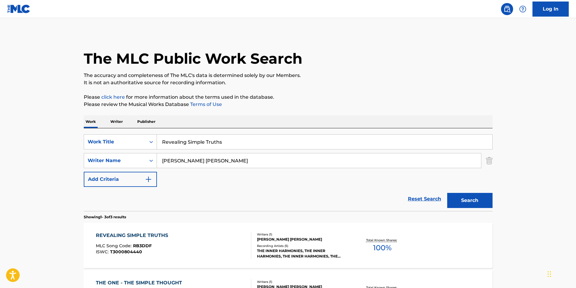
scroll to position [101, 0]
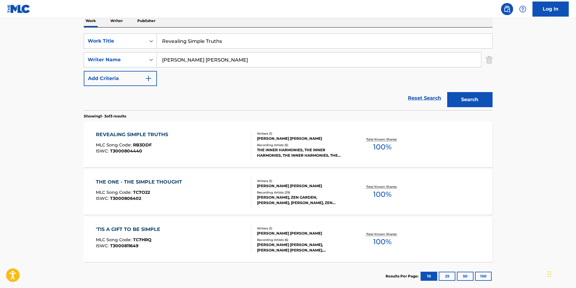
drag, startPoint x: 197, startPoint y: 50, endPoint x: 71, endPoint y: 62, distance: 126.6
click at [78, 61] on div "The MLC Public Work Search The accuracy and completeness of The MLC's data is d…" at bounding box center [287, 111] width 423 height 358
paste input "THE DARKNESS WON'T DIVIDE"
type input "THE DARKNESS WON'T DIVIDE"
click at [0, 83] on html "Accessibility Screen-Reader Guide, Feedback, and Issue Reporting | New window C…" at bounding box center [288, 43] width 576 height 288
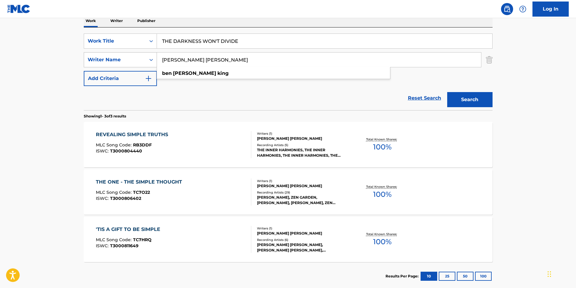
drag, startPoint x: 212, startPoint y: 62, endPoint x: 92, endPoint y: 61, distance: 120.3
click at [92, 61] on div "SearchWithCriteriae83ad015-c3ef-4a66-9f64-bbfd18ab6937 Writer Name [PERSON_NAME…" at bounding box center [288, 59] width 409 height 15
paste input "Dayseeker"
click at [488, 101] on button "Search" at bounding box center [469, 99] width 45 height 15
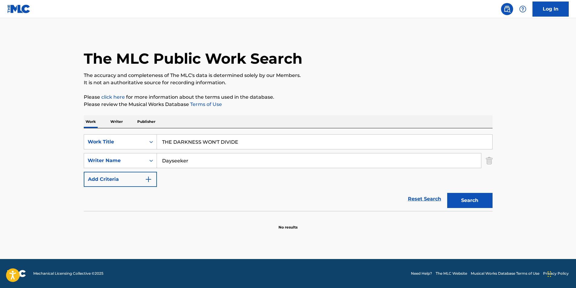
drag, startPoint x: 163, startPoint y: 162, endPoint x: 248, endPoint y: 138, distance: 89.1
click at [73, 166] on main "The MLC Public Work Search The accuracy and completeness of The MLC's data is d…" at bounding box center [288, 138] width 576 height 241
paste input "[PERSON_NAME] [PERSON_NAME]"
click at [377, 98] on p "Please click here for more information about the terms used in the database." at bounding box center [288, 97] width 409 height 7
click at [468, 195] on button "Search" at bounding box center [469, 200] width 45 height 15
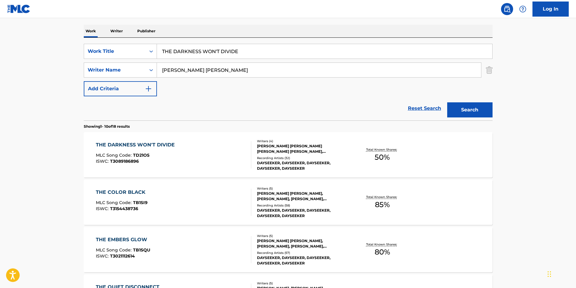
scroll to position [121, 0]
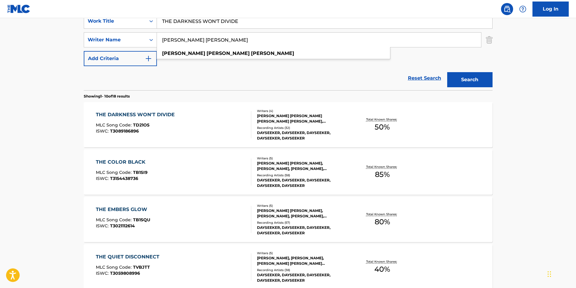
paste input "[PERSON_NAME] [PERSON_NAME]"
drag, startPoint x: 265, startPoint y: 41, endPoint x: 140, endPoint y: 56, distance: 126.0
click at [140, 56] on div "SearchWithCriteria4c52ae2d-586e-40af-86a0-10ecff3c4309 Work Title THE DARKNESS …" at bounding box center [288, 40] width 409 height 53
click at [517, 89] on main "The MLC Public Work Search The accuracy and completeness of The MLC's data is d…" at bounding box center [288, 253] width 576 height 712
click at [461, 79] on button "Search" at bounding box center [469, 79] width 45 height 15
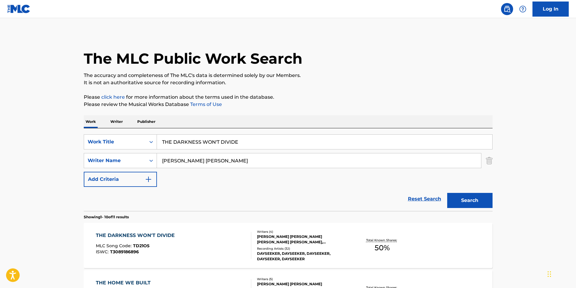
scroll to position [60, 0]
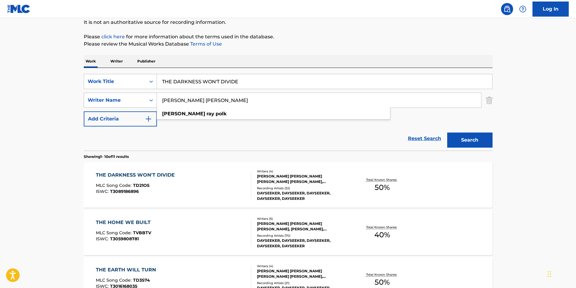
paste input "[PERSON_NAME]"
drag, startPoint x: 219, startPoint y: 98, endPoint x: 143, endPoint y: 104, distance: 77.0
click at [143, 104] on div "SearchWithCriteriae83ad015-c3ef-4a66-9f64-bbfd18ab6937 Writer Name [PERSON_NAME…" at bounding box center [288, 100] width 409 height 15
click at [372, 15] on nav "Log In" at bounding box center [288, 9] width 576 height 18
click at [470, 143] on button "Search" at bounding box center [469, 140] width 45 height 15
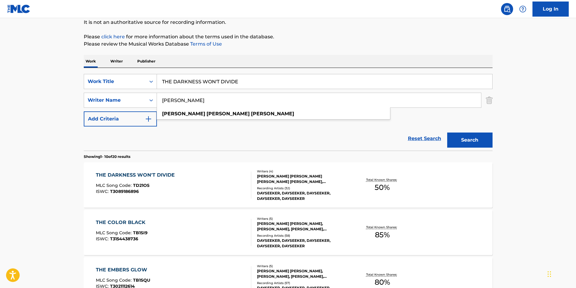
drag, startPoint x: 255, startPoint y: 99, endPoint x: 111, endPoint y: 108, distance: 144.8
click at [97, 108] on div "SearchWithCriteria4c52ae2d-586e-40af-86a0-10ecff3c4309 Work Title THE DARKNESS …" at bounding box center [288, 100] width 409 height 53
paste input "[PERSON_NAME]"
type input "[PERSON_NAME]"
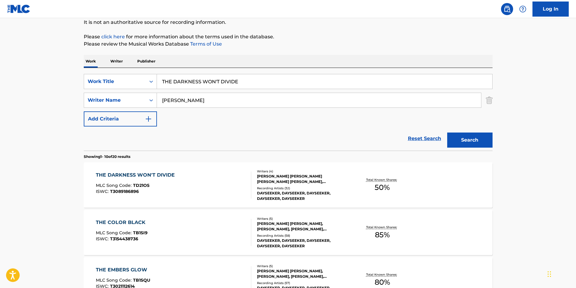
click at [464, 135] on button "Search" at bounding box center [469, 140] width 45 height 15
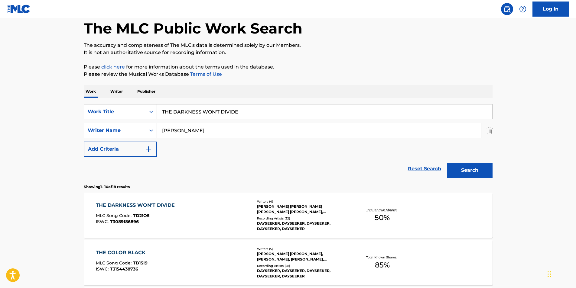
scroll to position [91, 0]
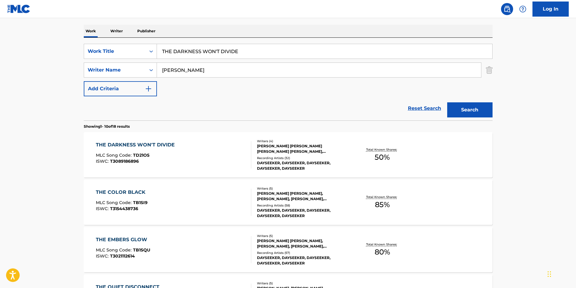
click at [175, 158] on div "MLC Song Code : TD21O5" at bounding box center [137, 156] width 82 height 6
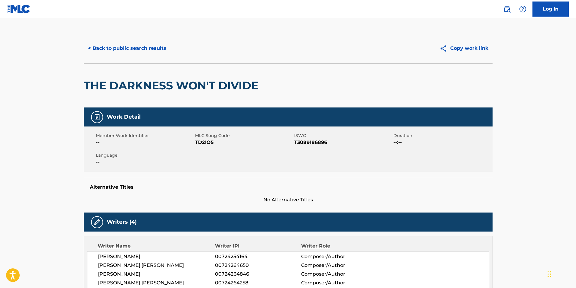
click at [203, 141] on span "TD21O5" at bounding box center [244, 142] width 98 height 7
copy span "TD21O5"
click at [156, 50] on button "< Back to public search results" at bounding box center [127, 48] width 87 height 15
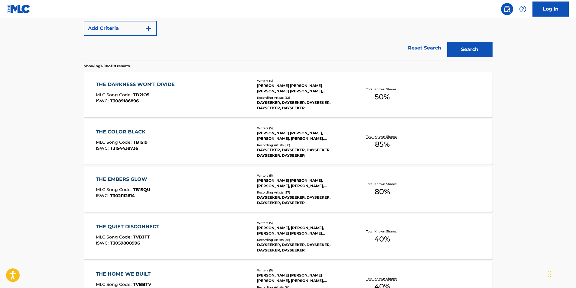
scroll to position [30, 0]
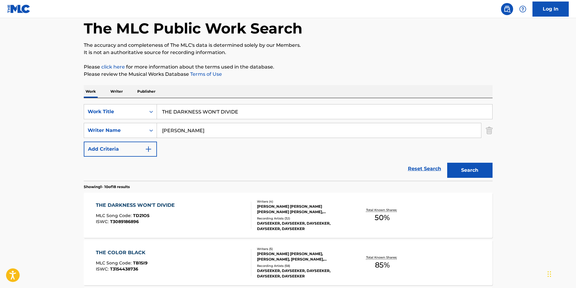
drag, startPoint x: 311, startPoint y: 114, endPoint x: 19, endPoint y: 105, distance: 291.8
paste input "Ideas En Mi Cabeza"
type input "Ideas En Mi Cabeza"
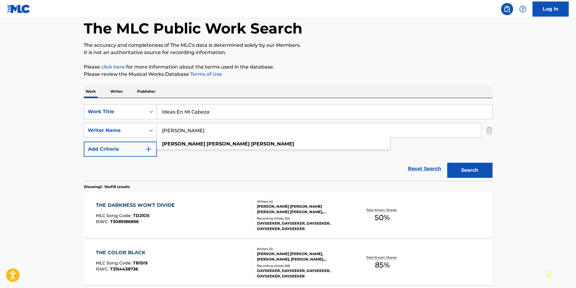
drag, startPoint x: 246, startPoint y: 134, endPoint x: 69, endPoint y: 139, distance: 177.5
paste input "T&K"
click at [465, 167] on button "Search" at bounding box center [469, 170] width 45 height 15
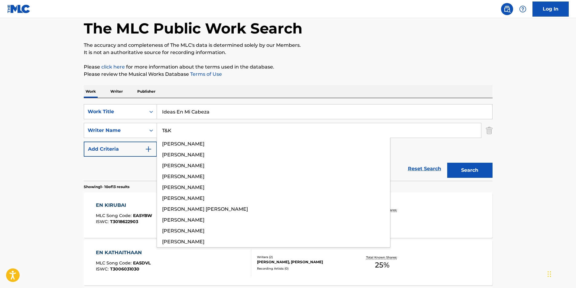
drag, startPoint x: 169, startPoint y: 136, endPoint x: 146, endPoint y: 142, distance: 23.5
click at [146, 142] on div "SearchWithCriteria4c52ae2d-586e-40af-86a0-10ecff3c4309 Work Title Ideas En Mi C…" at bounding box center [288, 130] width 409 height 53
paste input "[PERSON_NAME]"
type input "[PERSON_NAME]"
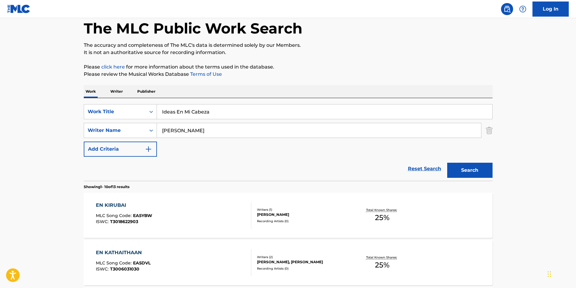
click at [345, 73] on p "Please review the Musical Works Database Terms of Use" at bounding box center [288, 74] width 409 height 7
click at [476, 170] on button "Search" at bounding box center [469, 170] width 45 height 15
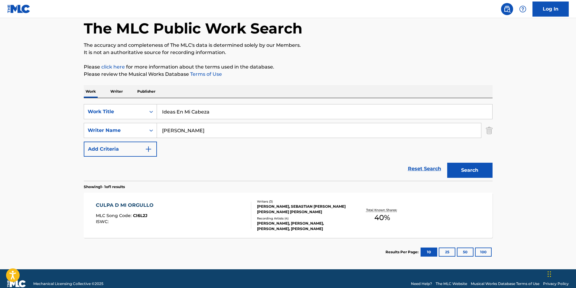
scroll to position [41, 0]
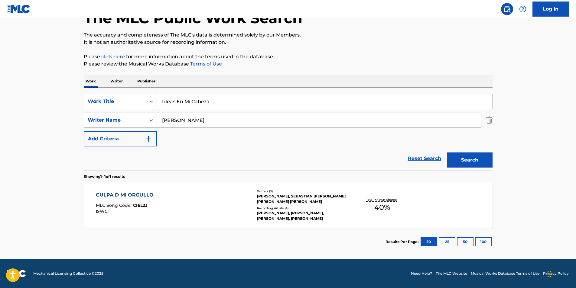
click at [200, 200] on div "CULPA D MI ORGULLO MLC Song Code : CI6L2J ISWC :" at bounding box center [173, 205] width 155 height 27
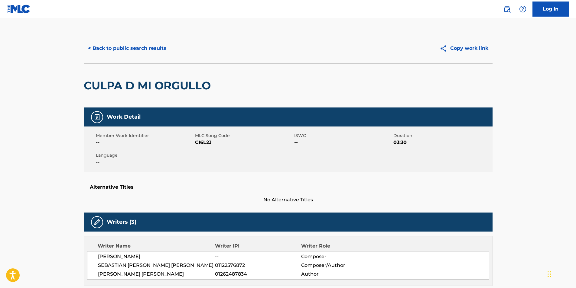
click at [99, 48] on button "< Back to public search results" at bounding box center [127, 48] width 87 height 15
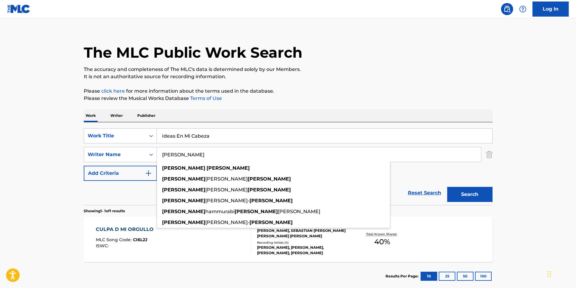
drag, startPoint x: 194, startPoint y: 154, endPoint x: 235, endPoint y: 160, distance: 41.0
click at [232, 159] on input "[PERSON_NAME]" at bounding box center [319, 155] width 324 height 15
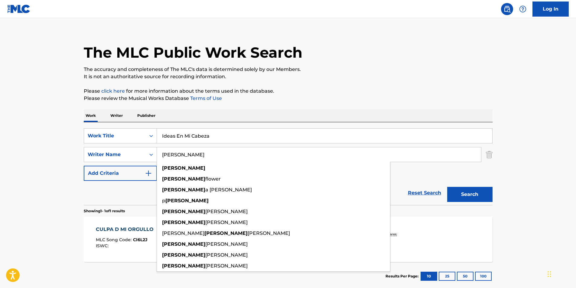
click at [375, 88] on p "Please click here for more information about the terms used in the database." at bounding box center [288, 91] width 409 height 7
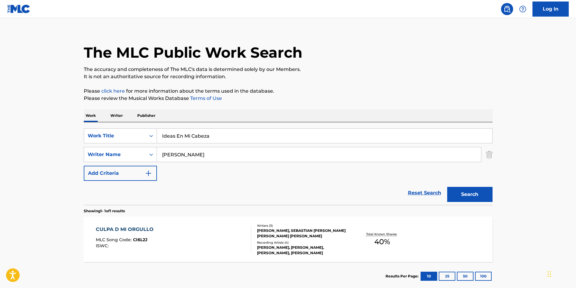
click at [453, 196] on button "Search" at bounding box center [469, 194] width 45 height 15
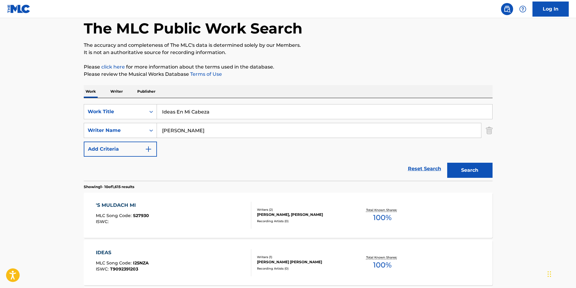
scroll to position [0, 0]
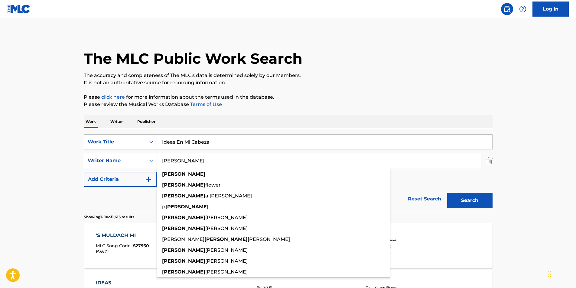
paste input "[PERSON_NAME]"
drag, startPoint x: 208, startPoint y: 166, endPoint x: 141, endPoint y: 167, distance: 67.1
click at [141, 167] on div "SearchWithCriteriae83ad015-c3ef-4a66-9f64-bbfd18ab6937 Writer Name [PERSON_NAME…" at bounding box center [288, 160] width 409 height 15
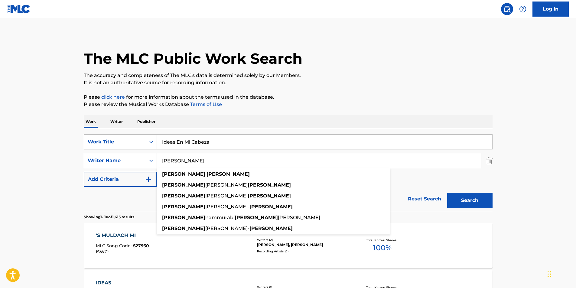
click at [173, 162] on input "[PERSON_NAME]" at bounding box center [319, 161] width 324 height 15
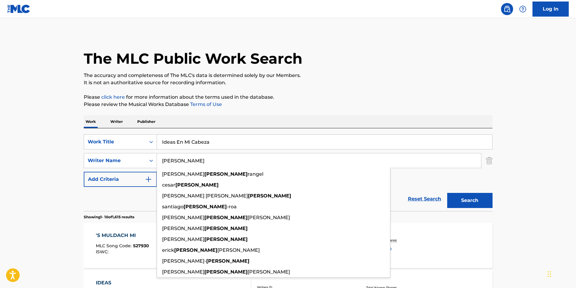
type input "[PERSON_NAME]"
click at [401, 66] on div "The MLC Public Work Search" at bounding box center [288, 55] width 409 height 44
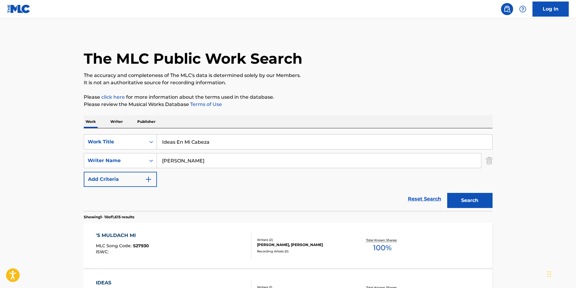
click at [459, 202] on button "Search" at bounding box center [469, 200] width 45 height 15
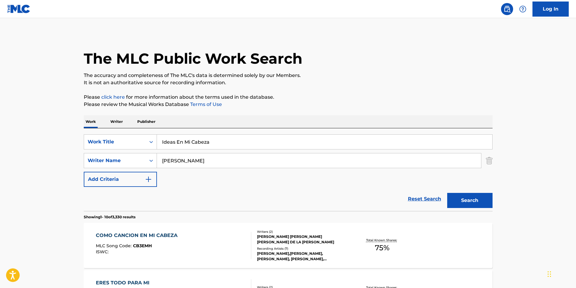
scroll to position [91, 0]
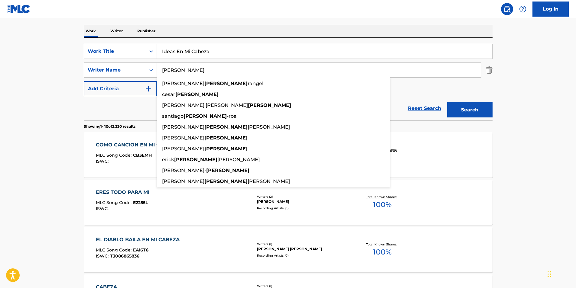
drag, startPoint x: 200, startPoint y: 73, endPoint x: 48, endPoint y: 67, distance: 152.2
click at [48, 67] on main "The MLC Public Work Search The accuracy and completeness of The MLC's data is d…" at bounding box center [288, 283] width 576 height 712
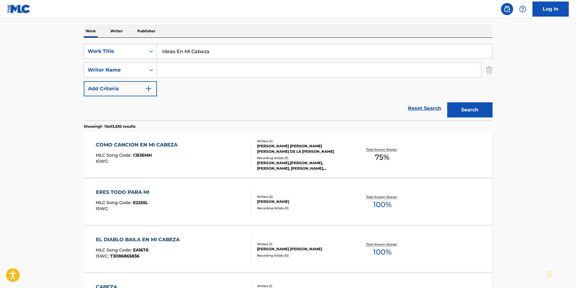
click at [480, 116] on button "Search" at bounding box center [469, 109] width 45 height 15
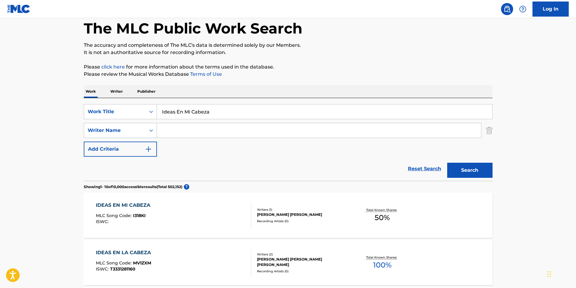
scroll to position [0, 0]
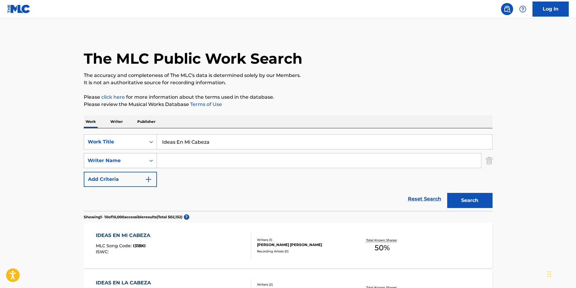
click at [127, 165] on div "Writer Name" at bounding box center [115, 160] width 62 height 11
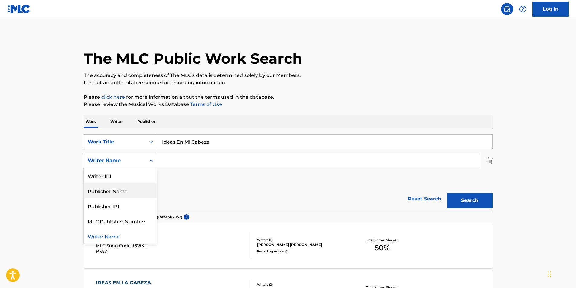
click at [127, 188] on div "Publisher Name" at bounding box center [120, 190] width 73 height 15
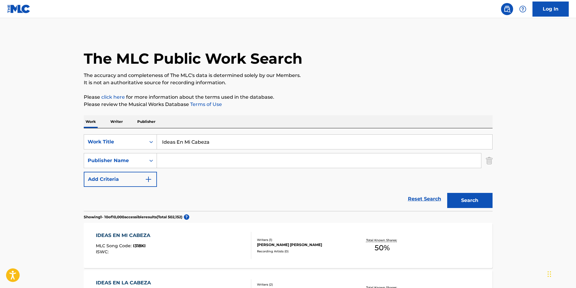
click at [182, 161] on input "Search Form" at bounding box center [319, 161] width 324 height 15
paste input "Lealtad Music"
type input "Lealtad Music"
click at [447, 193] on button "Search" at bounding box center [469, 200] width 45 height 15
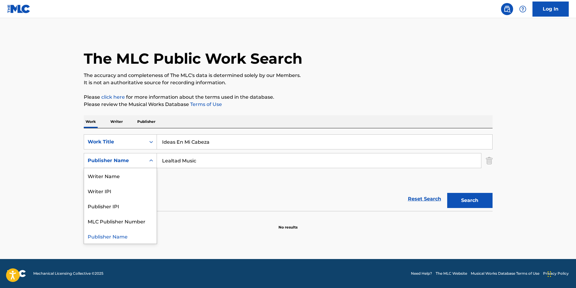
click at [135, 161] on div "Publisher Name" at bounding box center [115, 160] width 54 height 7
click at [129, 174] on div "Writer Name" at bounding box center [120, 175] width 73 height 15
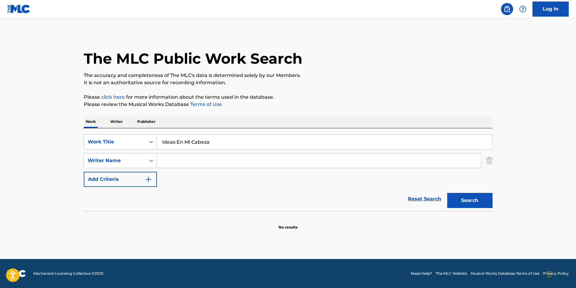
click at [200, 164] on input "Search Form" at bounding box center [319, 161] width 324 height 15
paste input "[PERSON_NAME]"
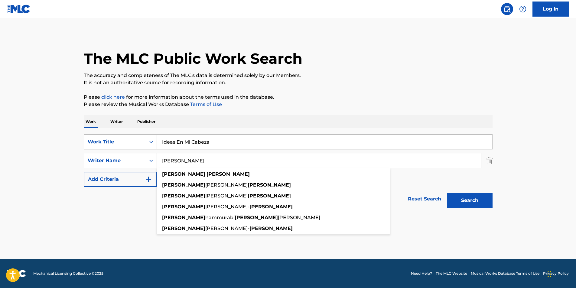
type input "[PERSON_NAME]"
click at [47, 205] on main "The MLC Public Work Search The accuracy and completeness of The MLC's data is d…" at bounding box center [288, 138] width 576 height 241
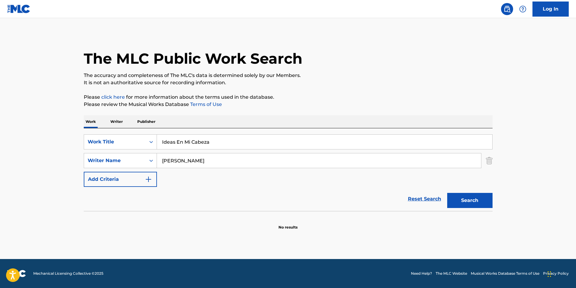
click at [455, 197] on button "Search" at bounding box center [469, 200] width 45 height 15
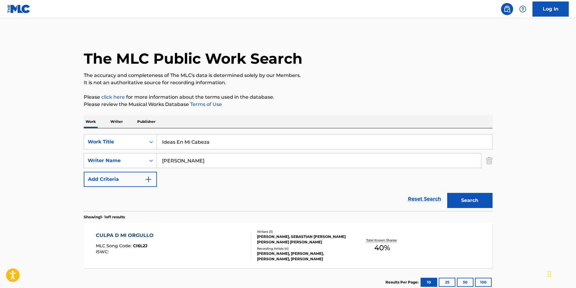
click at [150, 254] on div "ISWC :" at bounding box center [126, 252] width 61 height 5
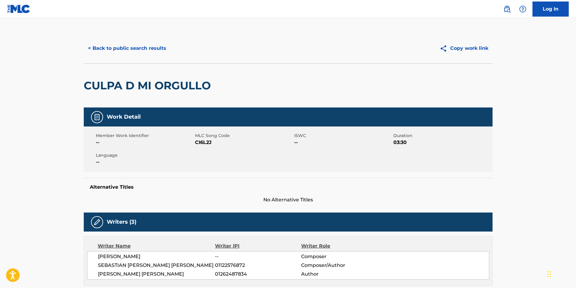
click at [136, 52] on button "< Back to public search results" at bounding box center [127, 48] width 87 height 15
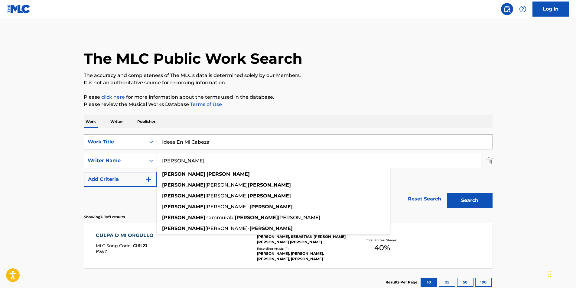
drag, startPoint x: 192, startPoint y: 162, endPoint x: 10, endPoint y: 162, distance: 182.0
click at [10, 162] on main "The MLC Public Work Search The accuracy and completeness of The MLC's data is d…" at bounding box center [288, 159] width 576 height 282
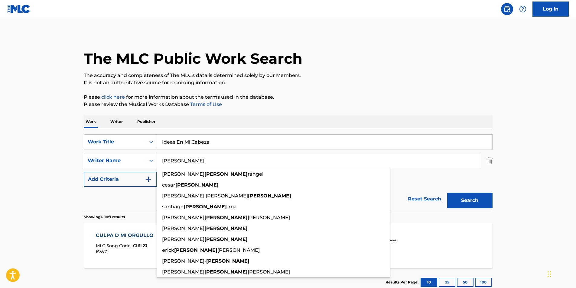
type input "[PERSON_NAME]"
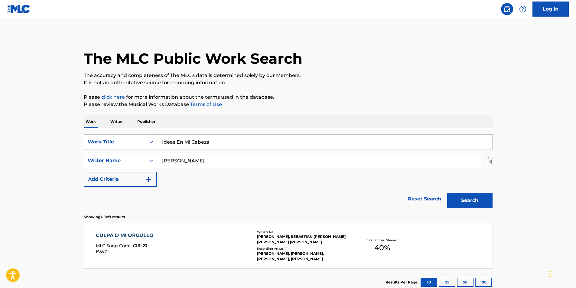
click at [572, 168] on main "The MLC Public Work Search The accuracy and completeness of The MLC's data is d…" at bounding box center [288, 159] width 576 height 282
click at [485, 202] on button "Search" at bounding box center [469, 200] width 45 height 15
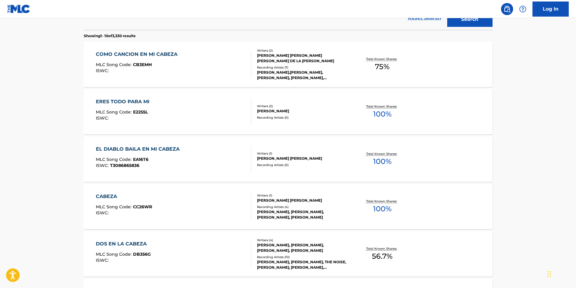
scroll to position [30, 0]
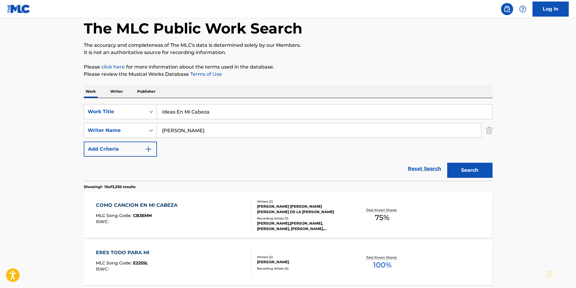
drag, startPoint x: 227, startPoint y: 110, endPoint x: 69, endPoint y: 122, distance: 158.3
paste input "Sink Your Teeth"
type input "Sink Your Teeth"
click at [0, 135] on html "Accessibility Screen-Reader Guide, Feedback, and Issue Reporting | New window C…" at bounding box center [288, 114] width 576 height 288
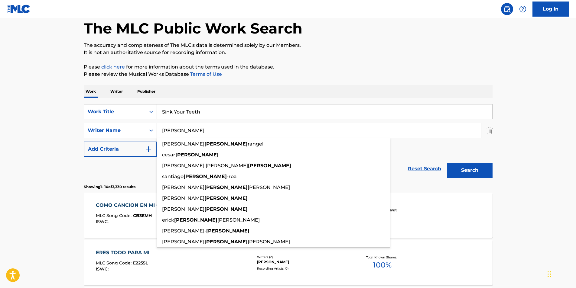
drag, startPoint x: 172, startPoint y: 130, endPoint x: 123, endPoint y: 137, distance: 49.4
click at [123, 137] on div "SearchWithCriteria67a5b603-0b4a-4bb5-9d61-0ec60612086f Writer Name [PERSON_NAME…" at bounding box center [288, 130] width 409 height 15
paste input "In Her Own Words"
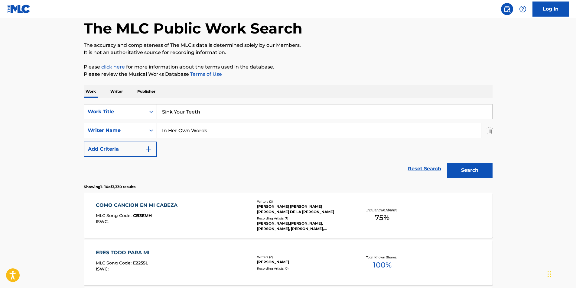
click at [475, 171] on button "Search" at bounding box center [469, 170] width 45 height 15
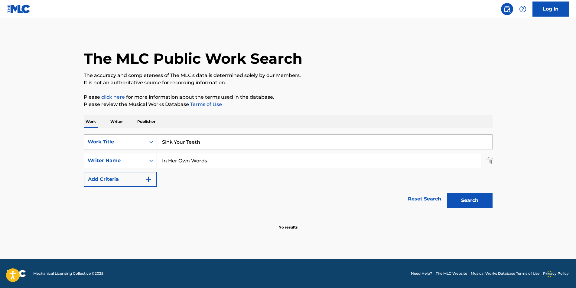
paste input "[PERSON_NAME] MR"
drag, startPoint x: 216, startPoint y: 158, endPoint x: 115, endPoint y: 167, distance: 101.4
click at [108, 169] on div "SearchWithCriteria4c52ae2d-586e-40af-86a0-10ecff3c4309 Work Title Sink Your Tee…" at bounding box center [288, 161] width 409 height 53
click at [333, 89] on div "The MLC Public Work Search The accuracy and completeness of The MLC's data is d…" at bounding box center [287, 131] width 423 height 197
click at [218, 162] on input "[PERSON_NAME] MR" at bounding box center [319, 161] width 324 height 15
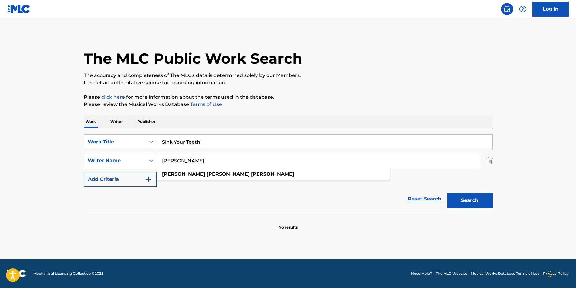
click at [491, 98] on p "Please click here for more information about the terms used in the database." at bounding box center [288, 97] width 409 height 7
click at [475, 200] on button "Search" at bounding box center [469, 200] width 45 height 15
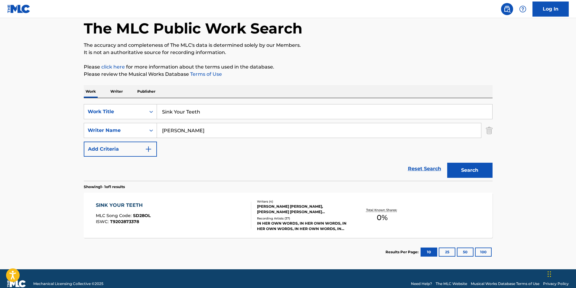
scroll to position [41, 0]
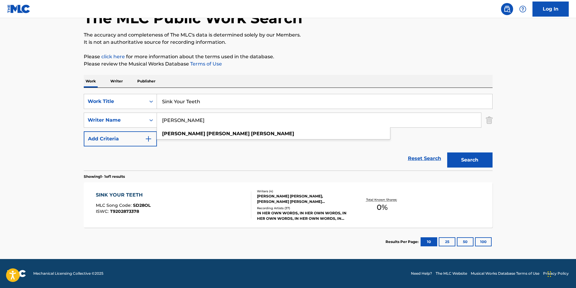
drag, startPoint x: 237, startPoint y: 118, endPoint x: 102, endPoint y: 128, distance: 135.5
click at [102, 128] on div "SearchWithCriteria4c52ae2d-586e-40af-86a0-10ecff3c4309 Work Title Sink Your Tee…" at bounding box center [288, 120] width 409 height 53
paste input "[PERSON_NAME] [PERSON_NAME] MR"
click at [291, 70] on div "The MLC Public Work Search The accuracy and completeness of The MLC's data is d…" at bounding box center [287, 125] width 423 height 264
click at [235, 126] on input "[PERSON_NAME] [PERSON_NAME] MR" at bounding box center [319, 120] width 324 height 15
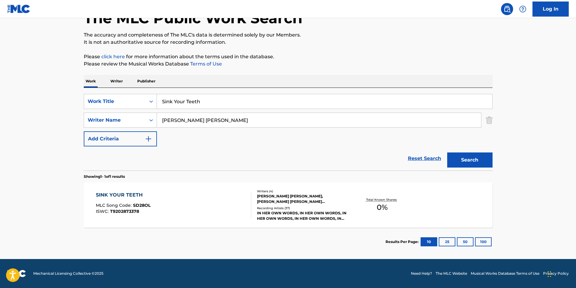
click at [334, 59] on p "Please click here for more information about the terms used in the database." at bounding box center [288, 56] width 409 height 7
click at [455, 153] on button "Search" at bounding box center [469, 160] width 45 height 15
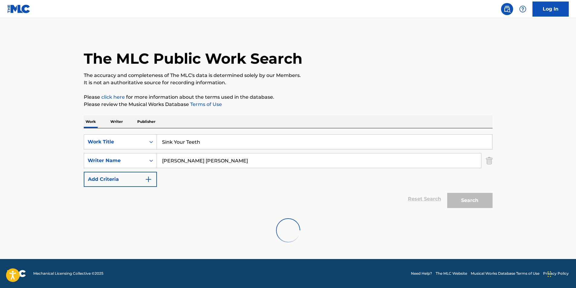
scroll to position [0, 0]
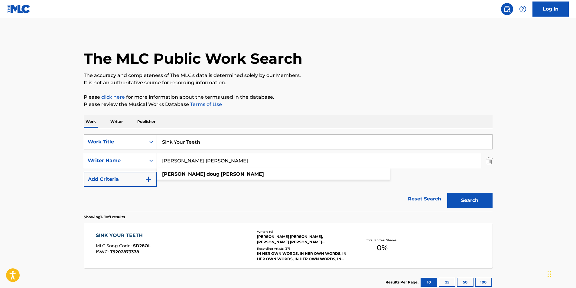
drag, startPoint x: 225, startPoint y: 160, endPoint x: 145, endPoint y: 160, distance: 80.4
click at [145, 160] on div "SearchWithCriteria67a5b603-0b4a-4bb5-9d61-0ec60612086f Writer Name [PERSON_NAME…" at bounding box center [288, 160] width 409 height 15
paste input "[PERSON_NAME] [PERSON_NAME]"
click at [386, 67] on div "The MLC Public Work Search" at bounding box center [288, 55] width 409 height 44
click at [476, 201] on button "Search" at bounding box center [469, 200] width 45 height 15
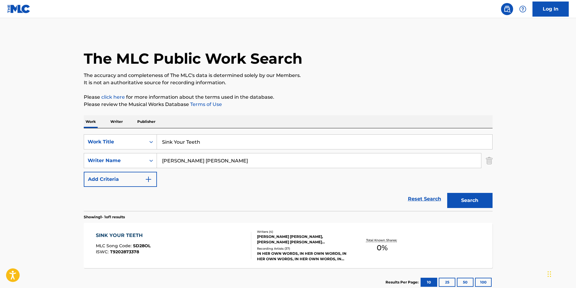
scroll to position [30, 0]
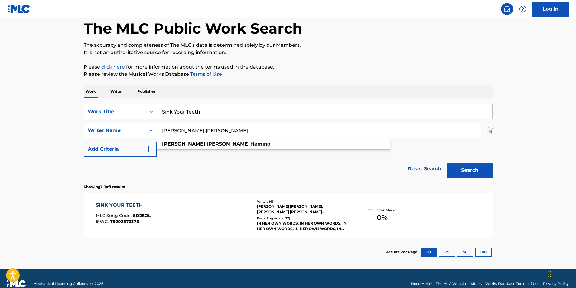
drag, startPoint x: 261, startPoint y: 129, endPoint x: 104, endPoint y: 151, distance: 158.4
click at [104, 151] on div "SearchWithCriteria4c52ae2d-586e-40af-86a0-10ecff3c4309 Work Title Sink Your Tee…" at bounding box center [288, 130] width 409 height 53
paste input "[PERSON_NAME] [PERSON_NAME]"
type input "[PERSON_NAME] [PERSON_NAME]"
click at [386, 62] on div "The MLC Public Work Search The accuracy and completeness of The MLC's data is d…" at bounding box center [287, 135] width 423 height 264
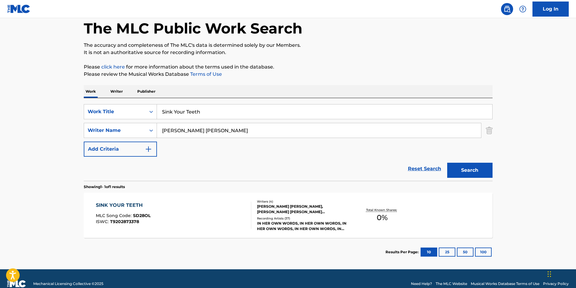
click at [481, 171] on button "Search" at bounding box center [469, 170] width 45 height 15
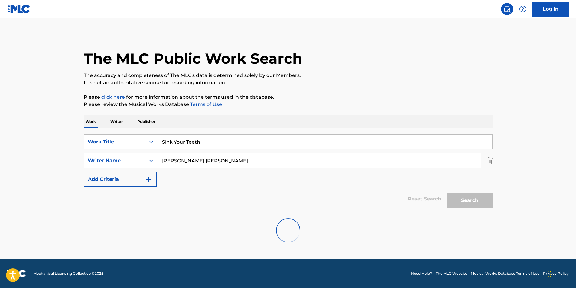
scroll to position [0, 0]
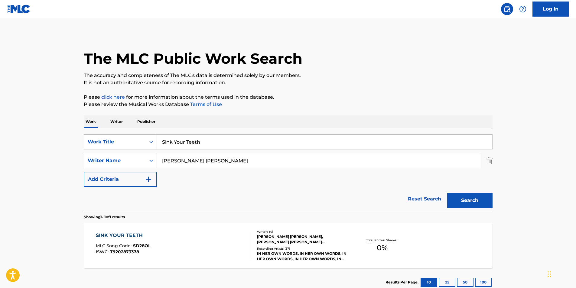
click at [145, 234] on div "SINK YOUR TEETH" at bounding box center [123, 235] width 55 height 7
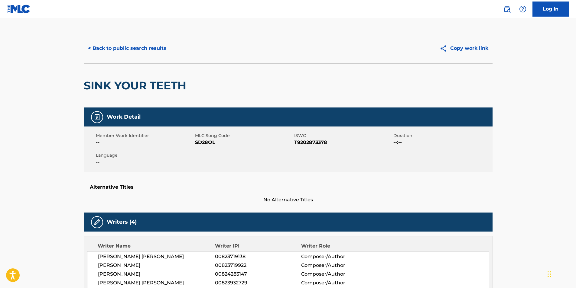
click at [208, 144] on span "SD28OL" at bounding box center [244, 142] width 98 height 7
copy span "SD28OL"
click at [132, 45] on button "< Back to public search results" at bounding box center [127, 48] width 87 height 15
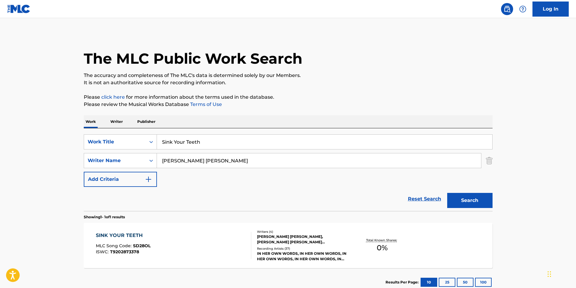
drag, startPoint x: 241, startPoint y: 139, endPoint x: 197, endPoint y: 135, distance: 43.4
click at [125, 155] on div "SearchWithCriteria4c52ae2d-586e-40af-86a0-10ecff3c4309 Work Title Sink Your Tee…" at bounding box center [288, 161] width 409 height 53
paste input "Through Tender (From "80 Minutes-India's Yoga Music")"
type input "Through Tender (From "80 Minutes-India's Yoga Music")"
click at [417, 62] on div "The MLC Public Work Search" at bounding box center [288, 55] width 409 height 44
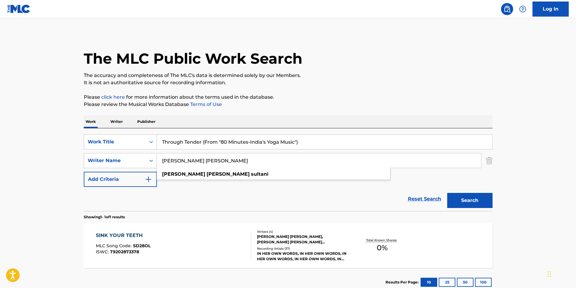
drag, startPoint x: 233, startPoint y: 160, endPoint x: 36, endPoint y: 179, distance: 197.7
click at [36, 179] on main "The MLC Public Work Search The accuracy and completeness of The MLC's data is d…" at bounding box center [288, 159] width 576 height 282
paste input "[PERSON_NAME] [PERSON_NAME]"
type input "[PERSON_NAME] [PERSON_NAME]"
click at [357, 61] on div "The MLC Public Work Search" at bounding box center [288, 55] width 409 height 44
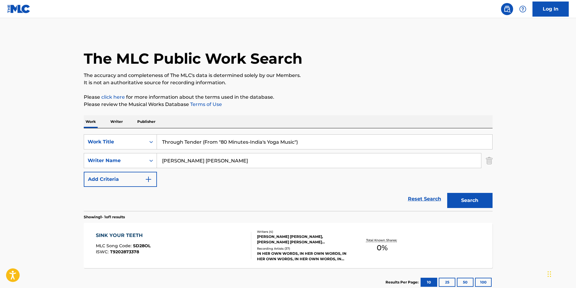
click at [462, 199] on button "Search" at bounding box center [469, 200] width 45 height 15
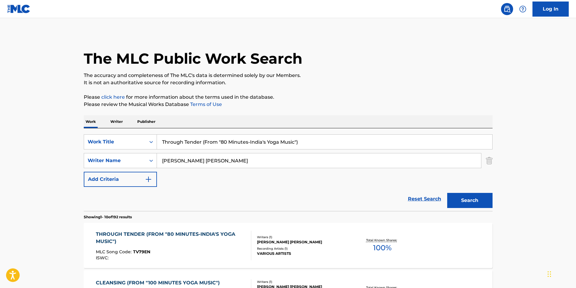
scroll to position [60, 0]
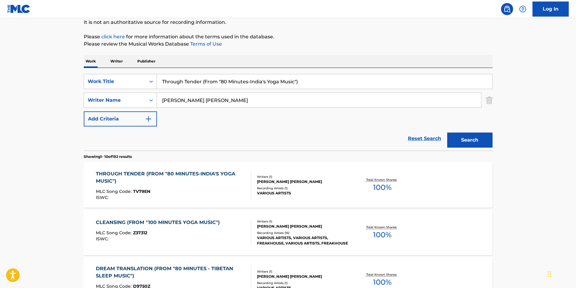
drag, startPoint x: 227, startPoint y: 83, endPoint x: 465, endPoint y: 83, distance: 238.2
click at [465, 83] on input "Through Tender (From "80 Minutes-India's Yoga Music")" at bounding box center [324, 81] width 335 height 15
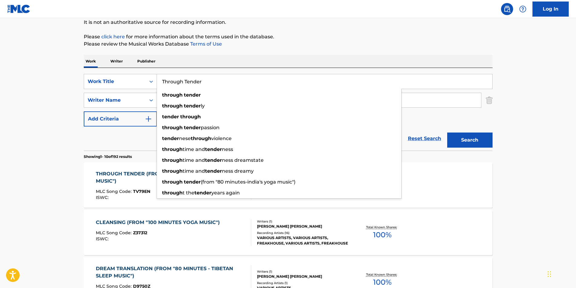
type input "Through Tender"
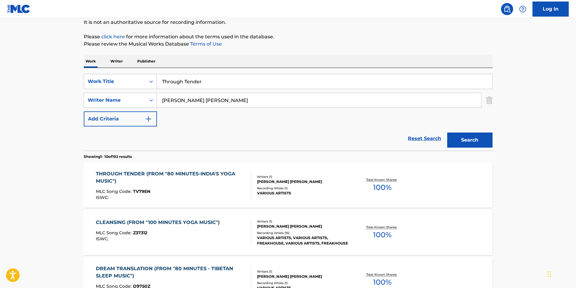
click at [468, 138] on button "Search" at bounding box center [469, 140] width 45 height 15
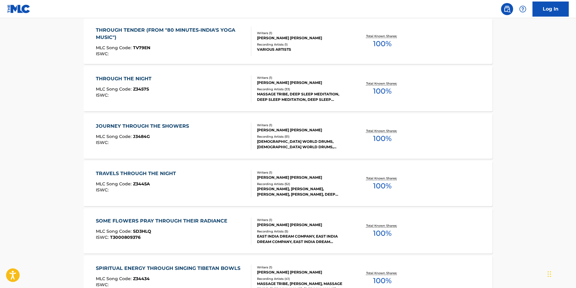
scroll to position [131, 0]
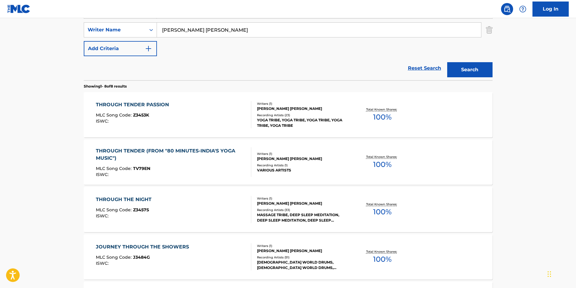
click at [128, 160] on div "THROUGH TENDER (FROM "80 MINUTES-INDIA'S YOGA MUSIC")" at bounding box center [171, 155] width 150 height 15
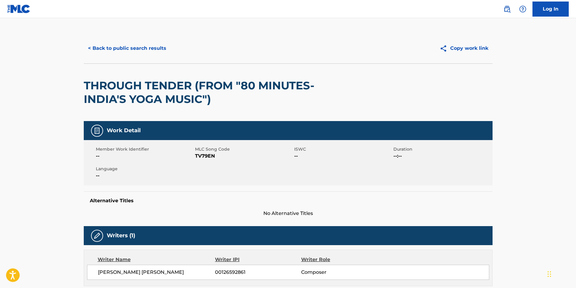
click at [115, 37] on div "< Back to public search results Copy work link" at bounding box center [288, 48] width 409 height 30
click at [112, 53] on button "< Back to public search results" at bounding box center [127, 48] width 87 height 15
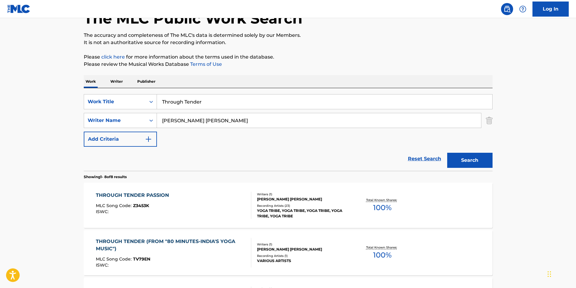
scroll to position [10, 0]
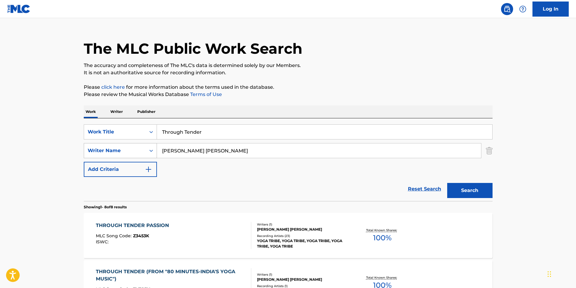
drag, startPoint x: 185, startPoint y: 137, endPoint x: 112, endPoint y: 144, distance: 73.2
click at [112, 144] on div "SearchWithCriteria4c52ae2d-586e-40af-86a0-10ecff3c4309 Work Title Through Tende…" at bounding box center [288, 151] width 409 height 53
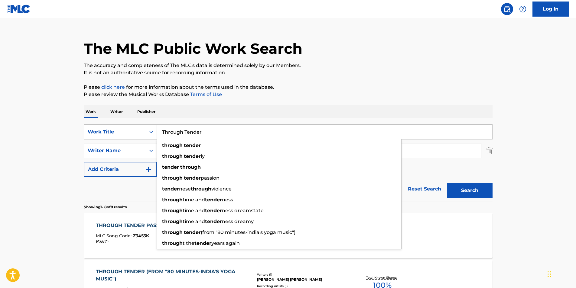
paste input "Psychotic Rag"
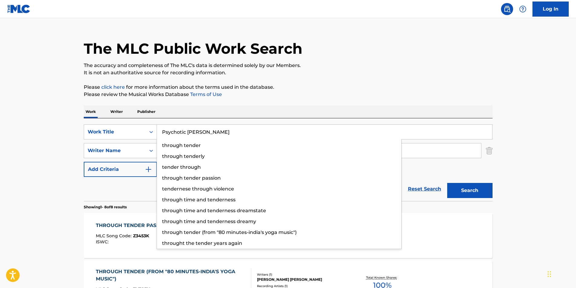
click at [382, 59] on div "The MLC Public Work Search" at bounding box center [288, 45] width 409 height 44
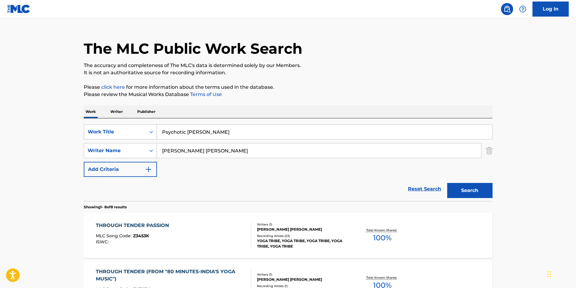
drag, startPoint x: 217, startPoint y: 134, endPoint x: 94, endPoint y: 135, distance: 123.0
click at [94, 135] on div "SearchWithCriteria4c52ae2d-586e-40af-86a0-10ecff3c4309 Work Title Psychotic [PE…" at bounding box center [288, 132] width 409 height 15
paste input "Search Form"
type input "Psychotic Rage"
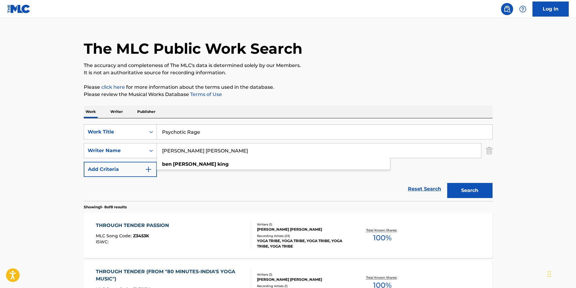
drag, startPoint x: 225, startPoint y: 151, endPoint x: 222, endPoint y: 134, distance: 17.7
click at [117, 164] on div "SearchWithCriteria4c52ae2d-586e-40af-86a0-10ecff3c4309 Work Title Psychotic Rag…" at bounding box center [288, 151] width 409 height 53
paste input "[PERSON_NAME]"
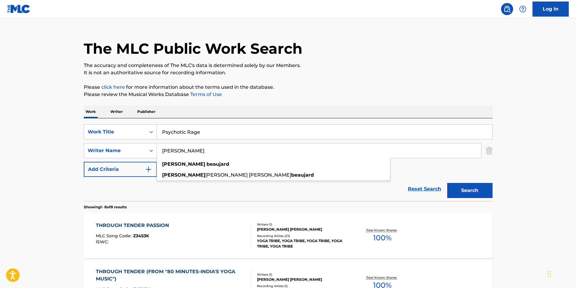
click at [424, 46] on div "The MLC Public Work Search" at bounding box center [288, 45] width 409 height 44
click at [460, 196] on button "Search" at bounding box center [469, 190] width 45 height 15
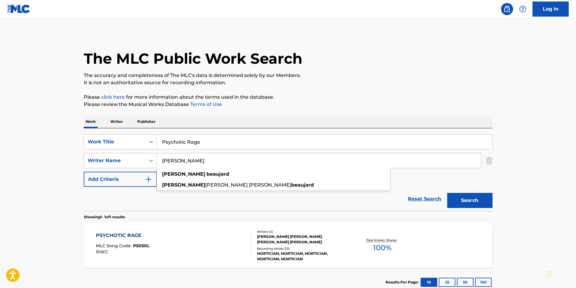
paste input "[PERSON_NAME]"
drag, startPoint x: 225, startPoint y: 161, endPoint x: 163, endPoint y: 163, distance: 62.3
click at [105, 177] on div "SearchWithCriteria4c52ae2d-586e-40af-86a0-10ecff3c4309 Work Title Psychotic Rag…" at bounding box center [288, 161] width 409 height 53
type input "[PERSON_NAME]"
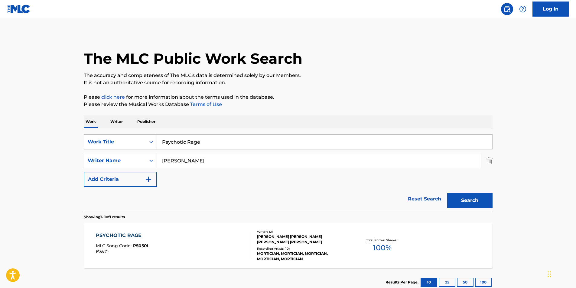
click at [365, 86] on p "It is not an authoritative source for recording information." at bounding box center [288, 82] width 409 height 7
click at [458, 199] on button "Search" at bounding box center [469, 200] width 45 height 15
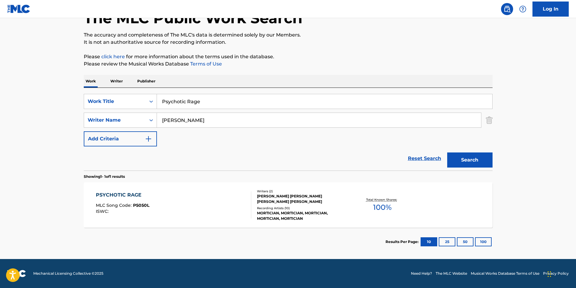
click at [197, 206] on div "PSYCHOTIC RAGE MLC Song Code : P5050L ISWC :" at bounding box center [173, 205] width 155 height 27
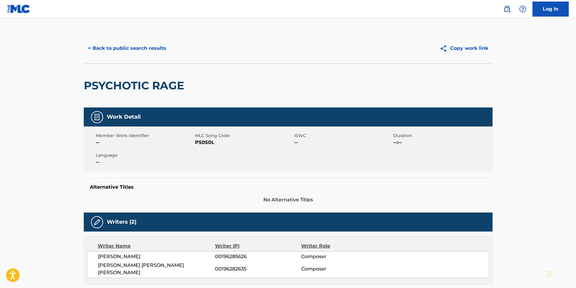
click at [123, 49] on button "< Back to public search results" at bounding box center [127, 48] width 87 height 15
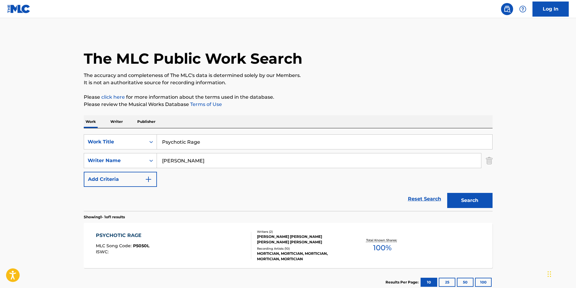
scroll to position [6, 0]
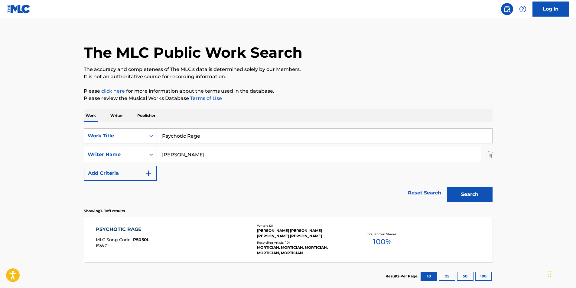
drag, startPoint x: 226, startPoint y: 135, endPoint x: 147, endPoint y: 145, distance: 80.5
click at [147, 144] on div "SearchWithCriteria4c52ae2d-586e-40af-86a0-10ecff3c4309 Work Title Psychotic Rag…" at bounding box center [288, 154] width 409 height 53
paste input "VAN NUYS"
type input "VAN NUYS"
click at [411, 102] on p "Please review the Musical Works Database Terms of Use" at bounding box center [288, 98] width 409 height 7
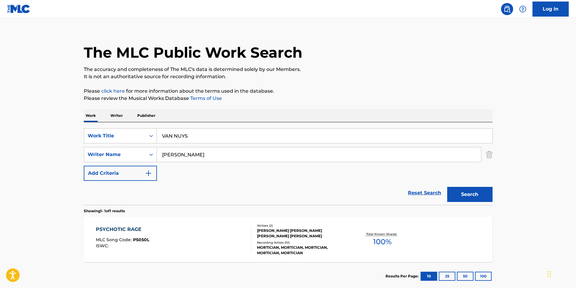
click at [219, 236] on div "PSYCHOTIC RAGE MLC Song Code : P5050L ISWC :" at bounding box center [173, 239] width 155 height 27
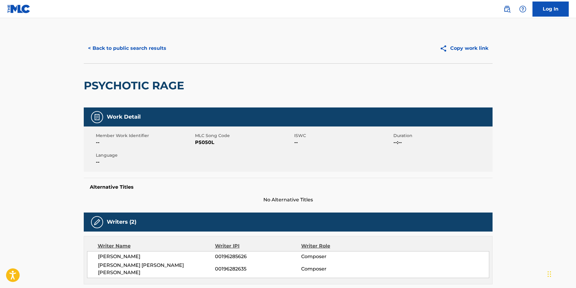
click at [86, 55] on button "< Back to public search results" at bounding box center [127, 48] width 87 height 15
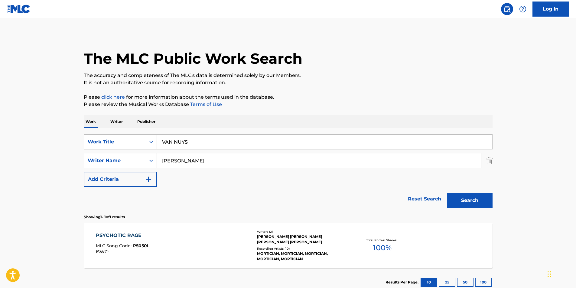
scroll to position [6, 0]
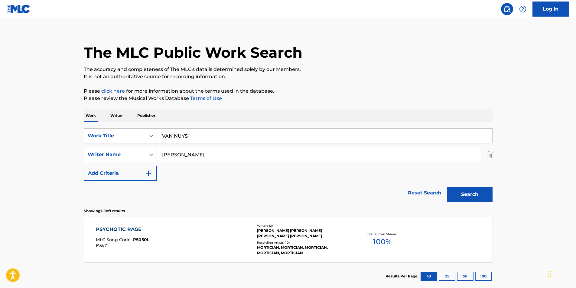
drag, startPoint x: 230, startPoint y: 146, endPoint x: 140, endPoint y: 163, distance: 91.4
click at [140, 163] on div "SearchWithCriteria4c52ae2d-586e-40af-86a0-10ecff3c4309 Work Title VAN NUYS Sear…" at bounding box center [288, 154] width 409 height 53
drag, startPoint x: 140, startPoint y: 163, endPoint x: 379, endPoint y: 66, distance: 257.6
click at [379, 66] on p "The accuracy and completeness of The MLC's data is determined solely by our Mem…" at bounding box center [288, 69] width 409 height 7
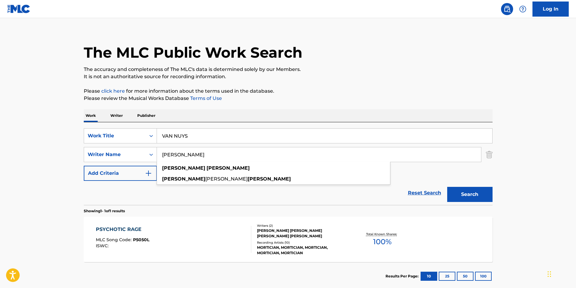
drag, startPoint x: 232, startPoint y: 155, endPoint x: 235, endPoint y: 133, distance: 21.8
click at [126, 161] on div "SearchWithCriteria67a5b603-0b4a-4bb5-9d61-0ec60612086f Writer Name [PERSON_NAME…" at bounding box center [288, 154] width 409 height 15
paste input "[PERSON_NAME]"
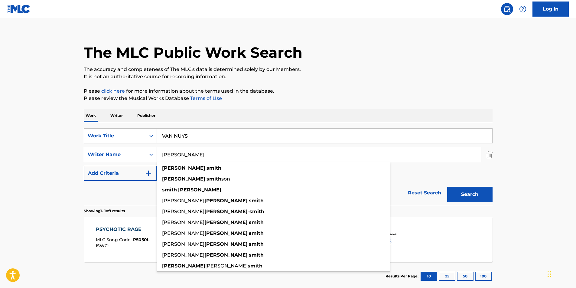
click at [400, 87] on div "The MLC Public Work Search The accuracy and completeness of The MLC's data is d…" at bounding box center [287, 159] width 423 height 264
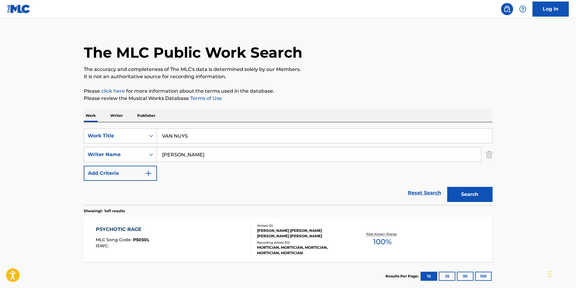
click at [472, 195] on button "Search" at bounding box center [469, 194] width 45 height 15
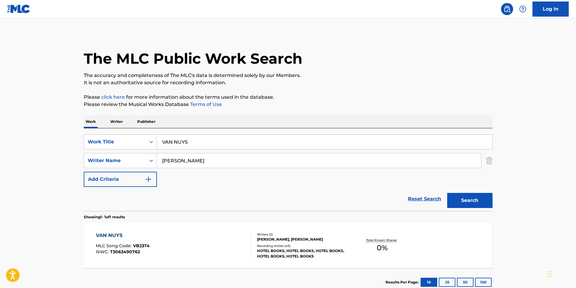
scroll to position [41, 0]
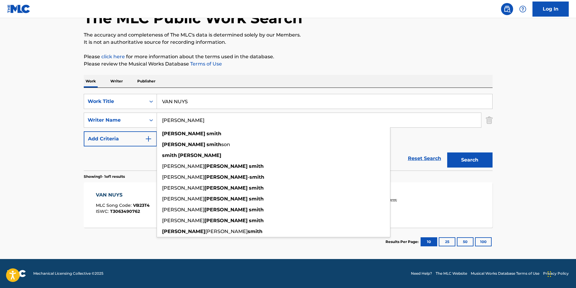
drag, startPoint x: 240, startPoint y: 124, endPoint x: 391, endPoint y: 83, distance: 156.3
click at [72, 131] on main "The MLC Public Work Search The accuracy and completeness of The MLC's data is d…" at bounding box center [288, 119] width 576 height 282
paste input "[PERSON_NAME]"
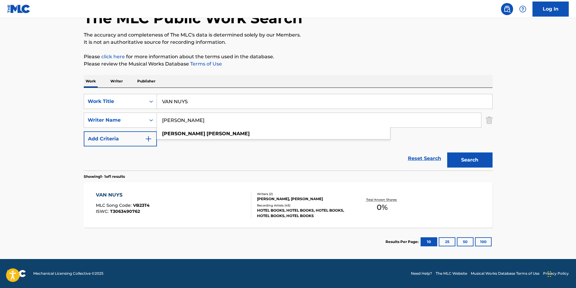
type input "[PERSON_NAME]"
click at [418, 74] on div "The MLC Public Work Search The accuracy and completeness of The MLC's data is d…" at bounding box center [287, 125] width 423 height 264
click at [466, 158] on button "Search" at bounding box center [469, 160] width 45 height 15
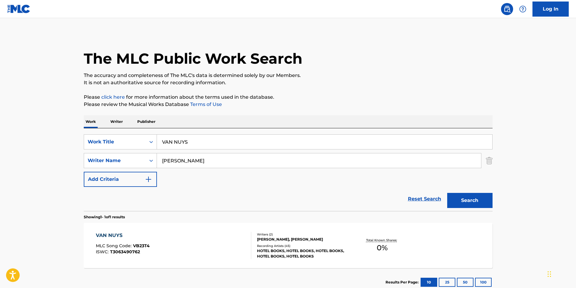
click at [193, 246] on div "VAN NUYS MLC Song Code : VB23T4 ISWC : T3063490762" at bounding box center [173, 245] width 155 height 27
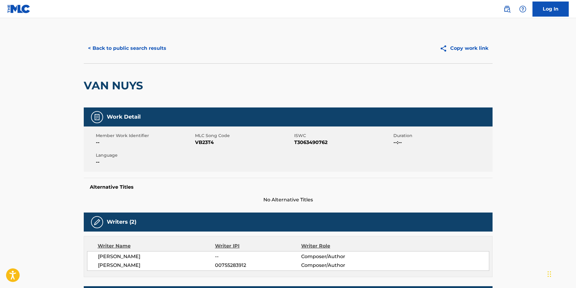
click at [199, 135] on span "MLC Song Code" at bounding box center [244, 136] width 98 height 6
click at [203, 148] on div "Member Work Identifier -- MLC Song Code VB23T4 ISWC T3063490762 Duration --:-- …" at bounding box center [288, 149] width 409 height 45
click at [203, 143] on span "VB23T4" at bounding box center [244, 142] width 98 height 7
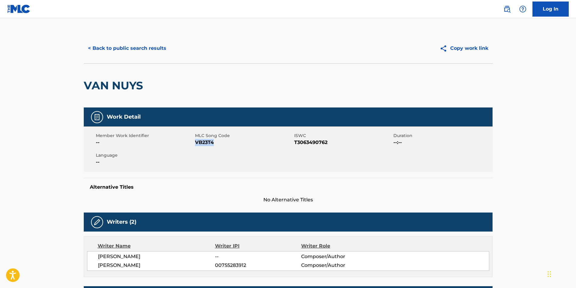
click at [203, 143] on span "VB23T4" at bounding box center [244, 142] width 98 height 7
copy span "VB23T4"
click at [139, 51] on button "< Back to public search results" at bounding box center [127, 48] width 87 height 15
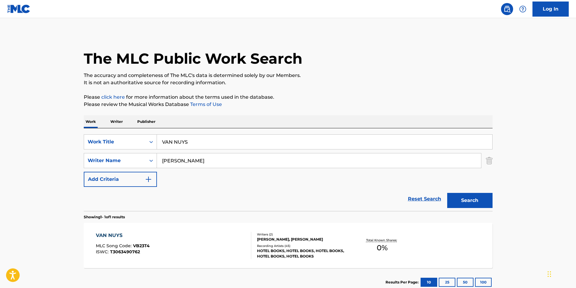
drag, startPoint x: 212, startPoint y: 147, endPoint x: 170, endPoint y: 144, distance: 41.8
click at [144, 147] on div "SearchWithCriteria4c52ae2d-586e-40af-86a0-10ecff3c4309 Work Title VAN NUYS" at bounding box center [288, 142] width 409 height 15
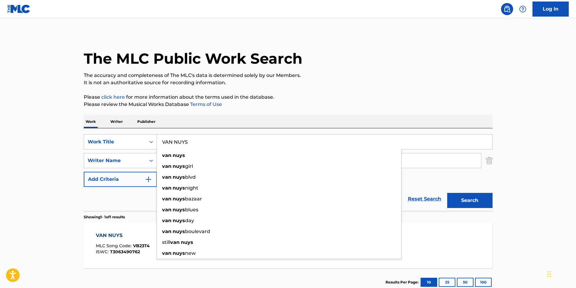
paste input "All the Lights"
type input "All the Lights"
click at [300, 97] on p "Please click here for more information about the terms used in the database." at bounding box center [288, 97] width 409 height 7
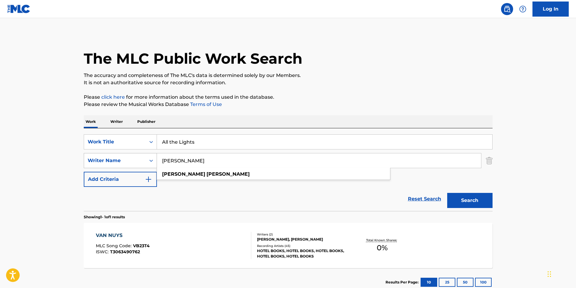
drag, startPoint x: 229, startPoint y: 160, endPoint x: 155, endPoint y: 167, distance: 74.1
click at [154, 167] on div "SearchWithCriteria67a5b603-0b4a-4bb5-9d61-0ec60612086f Writer Name [PERSON_NAME…" at bounding box center [288, 160] width 409 height 15
paste input "Heart of [DEMOGRAPHIC_DATA]"
click at [269, 87] on div "The MLC Public Work Search The accuracy and completeness of The MLC's data is d…" at bounding box center [287, 165] width 423 height 264
click at [472, 196] on button "Search" at bounding box center [469, 200] width 45 height 15
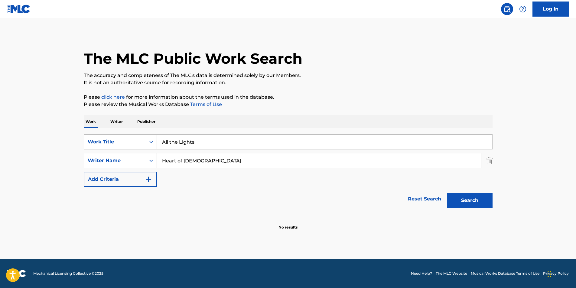
drag, startPoint x: 235, startPoint y: 165, endPoint x: 155, endPoint y: 166, distance: 80.7
click at [155, 166] on div "SearchWithCriteria67a5b603-0b4a-4bb5-9d61-0ec60612086f Writer Name Heart of God…" at bounding box center [288, 160] width 409 height 15
paste input "[PERSON_NAME]"
click at [316, 78] on p "The accuracy and completeness of The MLC's data is determined solely by our Mem…" at bounding box center [288, 75] width 409 height 7
click at [488, 199] on button "Search" at bounding box center [469, 200] width 45 height 15
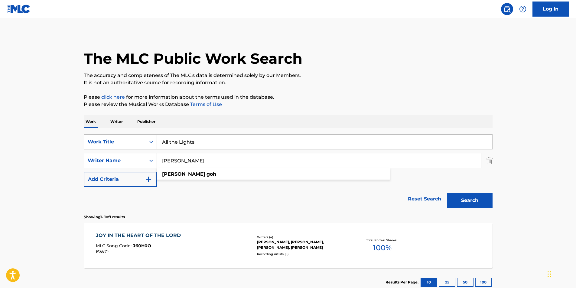
drag, startPoint x: 158, startPoint y: 167, endPoint x: 151, endPoint y: 171, distance: 8.4
click at [138, 170] on div "SearchWithCriteria4c52ae2d-586e-40af-86a0-10ecff3c4309 Work Title All the Light…" at bounding box center [288, 161] width 409 height 53
paste input "[PERSON_NAME]"
type input "[PERSON_NAME]"
click at [350, 76] on p "The accuracy and completeness of The MLC's data is determined solely by our Mem…" at bounding box center [288, 75] width 409 height 7
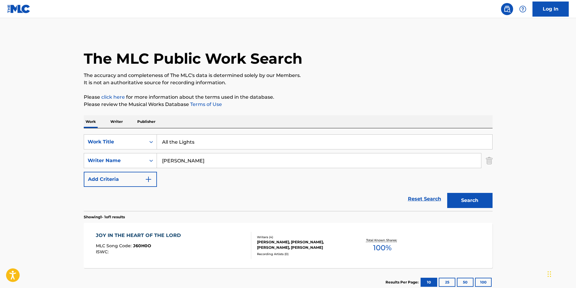
click at [454, 200] on button "Search" at bounding box center [469, 200] width 45 height 15
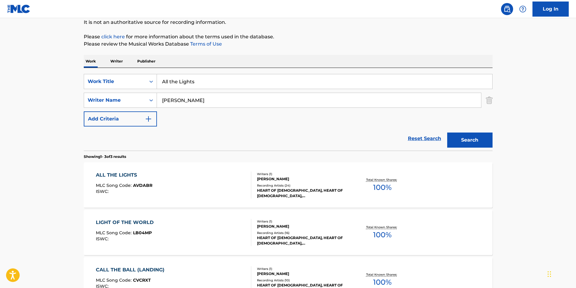
scroll to position [121, 0]
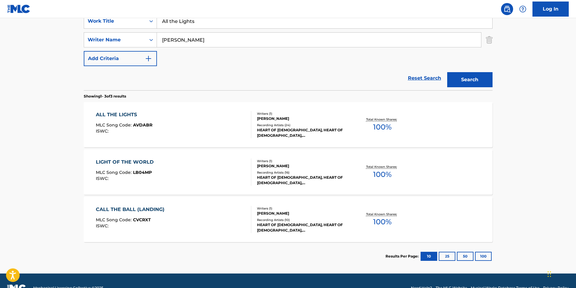
click at [121, 131] on div "ISWC :" at bounding box center [124, 131] width 57 height 5
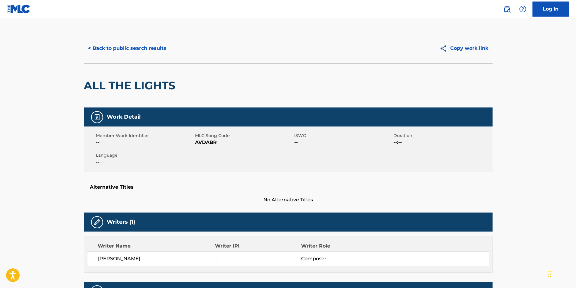
click at [124, 48] on button "< Back to public search results" at bounding box center [127, 48] width 87 height 15
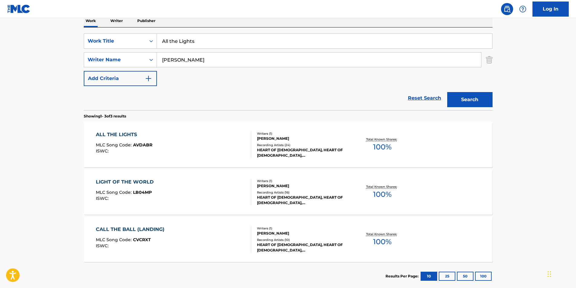
click at [122, 153] on div "ISWC :" at bounding box center [124, 151] width 57 height 5
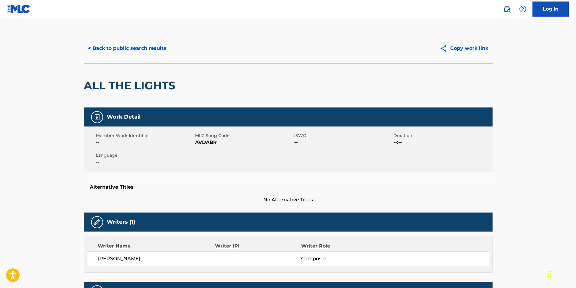
click at [205, 142] on span "AVDABR" at bounding box center [244, 142] width 98 height 7
copy span "AVDABR"
click at [126, 50] on button "< Back to public search results" at bounding box center [127, 48] width 87 height 15
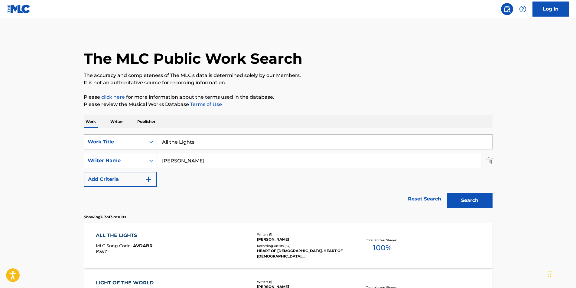
scroll to position [101, 0]
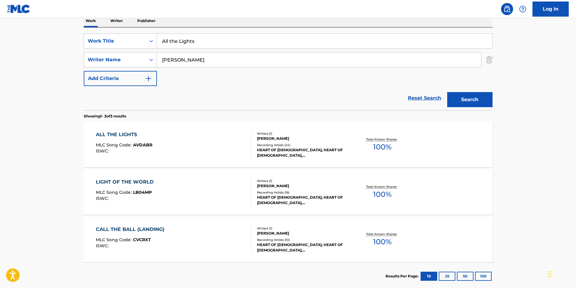
drag, startPoint x: 223, startPoint y: 37, endPoint x: 65, endPoint y: 51, distance: 158.7
click at [69, 51] on main "The MLC Public Work Search The accuracy and completeness of The MLC's data is d…" at bounding box center [288, 105] width 576 height 377
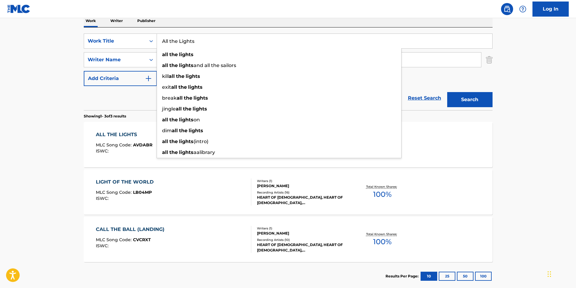
paste input "WITH LOVE"
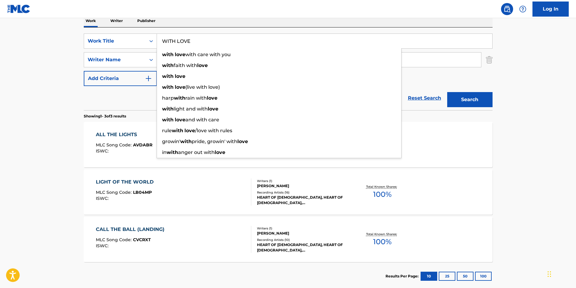
type input "WITH LOVE"
click at [10, 66] on main "The MLC Public Work Search The accuracy and completeness of The MLC's data is d…" at bounding box center [288, 105] width 576 height 377
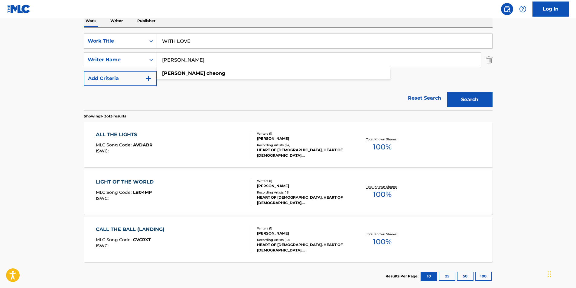
drag, startPoint x: 216, startPoint y: 62, endPoint x: 115, endPoint y: 73, distance: 102.4
click at [113, 73] on div "SearchWithCriteria4c52ae2d-586e-40af-86a0-10ecff3c4309 Work Title WITH LOVE Sea…" at bounding box center [288, 60] width 409 height 53
paste input "Hotel Books"
click at [478, 101] on button "Search" at bounding box center [469, 99] width 45 height 15
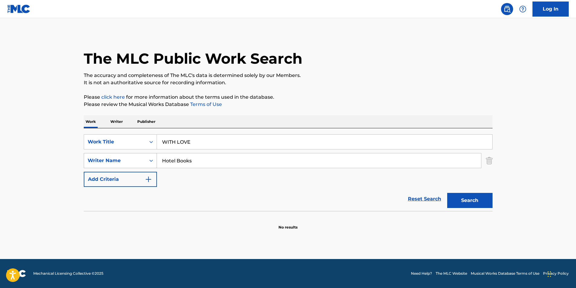
paste input "[PERSON_NAME]"
drag, startPoint x: 124, startPoint y: 166, endPoint x: 235, endPoint y: 132, distance: 115.8
click at [121, 168] on div "SearchWithCriteria4c52ae2d-586e-40af-86a0-10ecff3c4309 Work Title WITH LOVE Sea…" at bounding box center [288, 161] width 409 height 53
click at [303, 96] on p "Please click here for more information about the terms used in the database." at bounding box center [288, 97] width 409 height 7
click at [488, 199] on button "Search" at bounding box center [469, 200] width 45 height 15
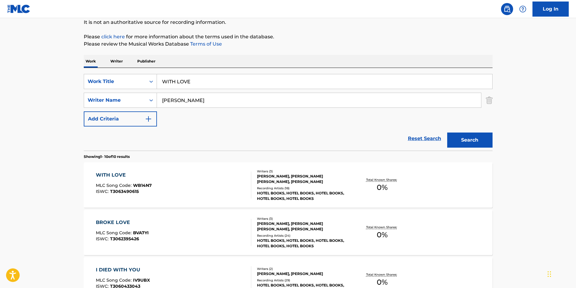
scroll to position [91, 0]
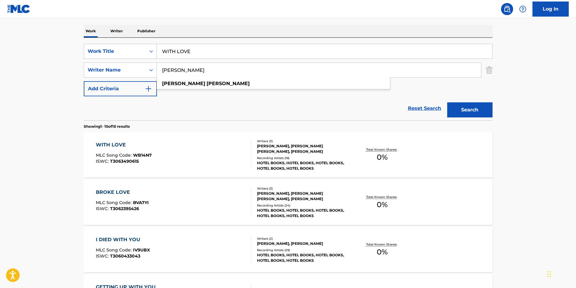
drag, startPoint x: 216, startPoint y: 65, endPoint x: 214, endPoint y: 86, distance: 20.6
click at [135, 89] on div "SearchWithCriteria4c52ae2d-586e-40af-86a0-10ecff3c4309 Work Title WITH LOVE Sea…" at bounding box center [288, 70] width 409 height 53
paste input "[PERSON_NAME] [PERSON_NAME]"
click at [478, 113] on button "Search" at bounding box center [469, 109] width 45 height 15
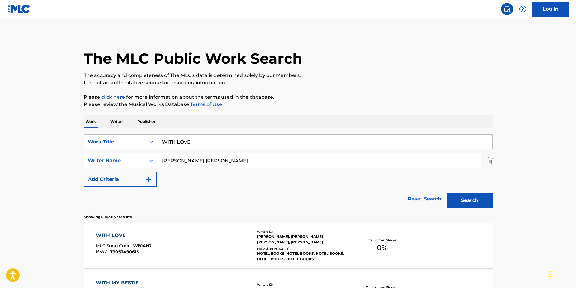
scroll to position [60, 0]
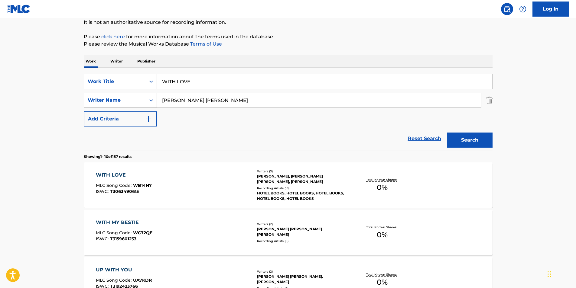
paste input "[PERSON_NAME]"
drag, startPoint x: 238, startPoint y: 104, endPoint x: 122, endPoint y: 106, distance: 115.5
click at [114, 106] on div "SearchWithCriteria67a5b603-0b4a-4bb5-9d61-0ec60612086f Writer Name [PERSON_NAME…" at bounding box center [288, 100] width 409 height 15
type input "[PERSON_NAME]"
click at [350, 56] on div "Work Writer Publisher" at bounding box center [288, 61] width 409 height 13
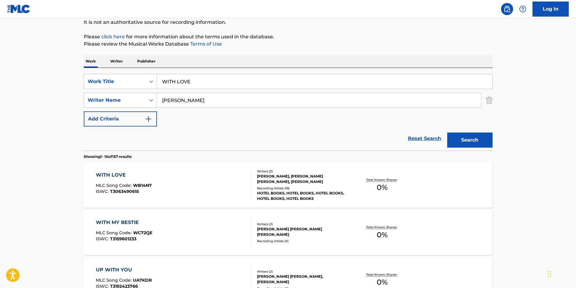
click at [474, 145] on button "Search" at bounding box center [469, 140] width 45 height 15
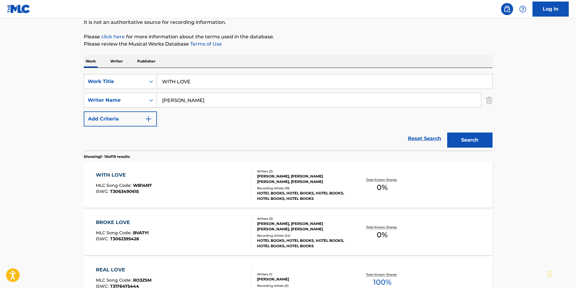
click at [125, 199] on div "WITH LOVE MLC Song Code : WB14N7 ISWC : T3063490615" at bounding box center [124, 185] width 56 height 27
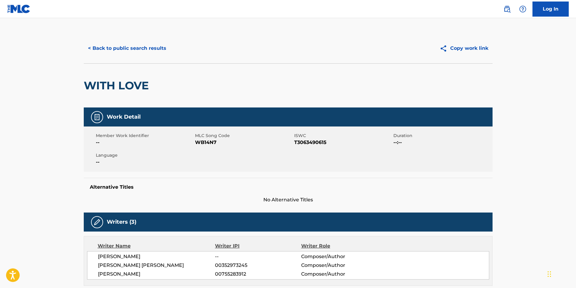
click at [200, 143] on span "WB14N7" at bounding box center [244, 142] width 98 height 7
copy span "WB14N7"
click at [133, 51] on button "< Back to public search results" at bounding box center [127, 48] width 87 height 15
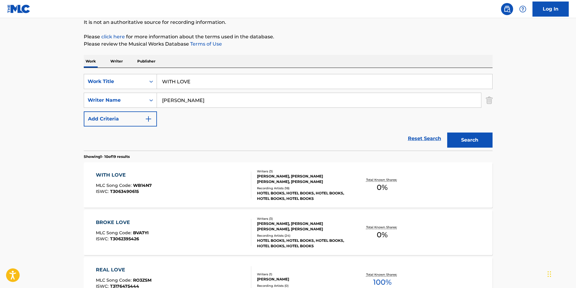
scroll to position [91, 0]
